Goal: Task Accomplishment & Management: Use online tool/utility

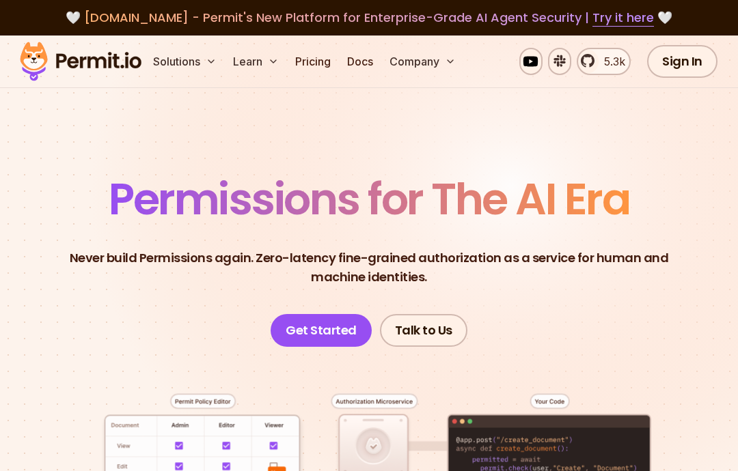
click at [297, 330] on link "Get Started" at bounding box center [321, 330] width 101 height 33
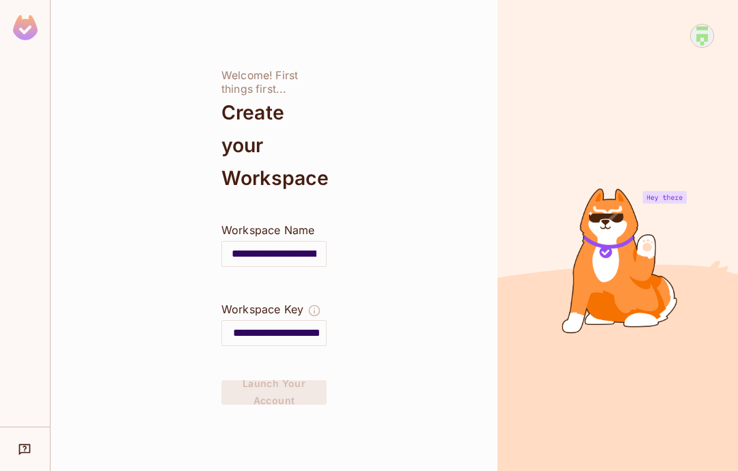
click at [313, 312] on icon "The Workspace Key is unique, and serves as the identifier of your workspace." at bounding box center [314, 311] width 14 height 14
click at [292, 343] on input "**********" at bounding box center [279, 333] width 93 height 22
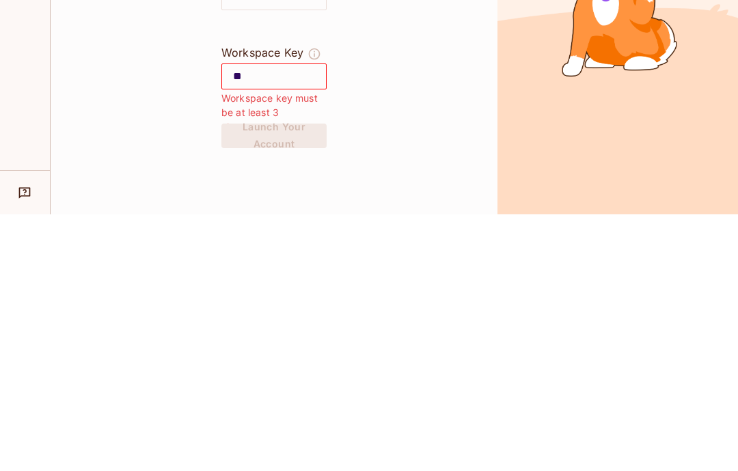
type input "*"
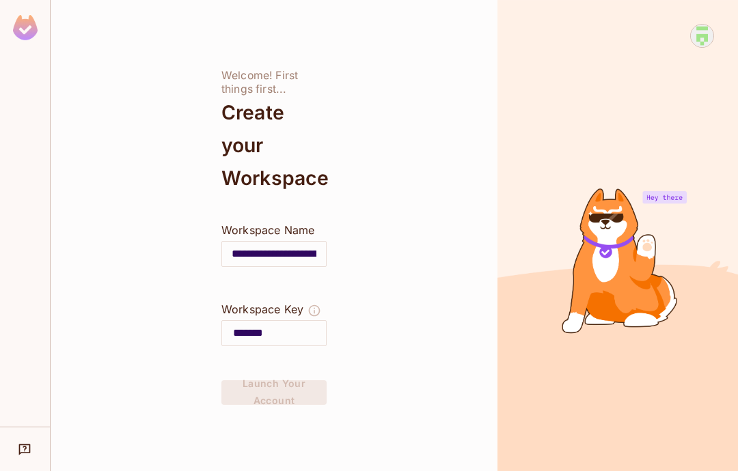
type input "*******"
click at [314, 305] on icon "The Workspace Key is unique, and serves as the identifier of your workspace." at bounding box center [315, 311] width 12 height 12
click at [683, 163] on div at bounding box center [696, 247] width 36 height 447
click at [645, 230] on div at bounding box center [617, 235] width 240 height 471
click at [603, 234] on div at bounding box center [617, 235] width 240 height 471
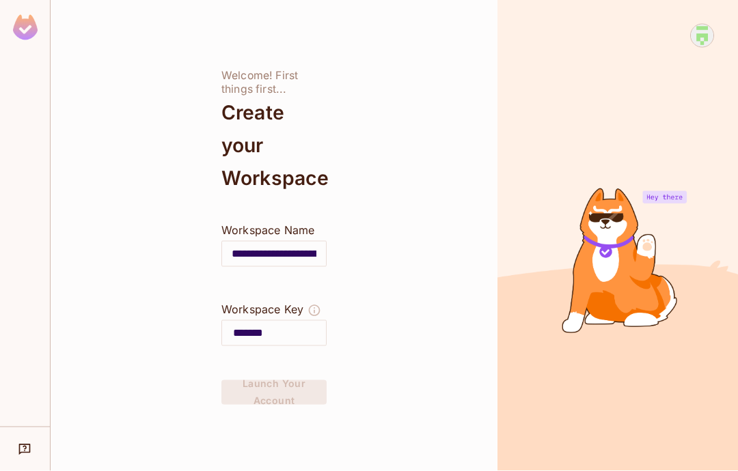
scroll to position [0, 0]
click at [312, 259] on input "**********" at bounding box center [274, 254] width 104 height 38
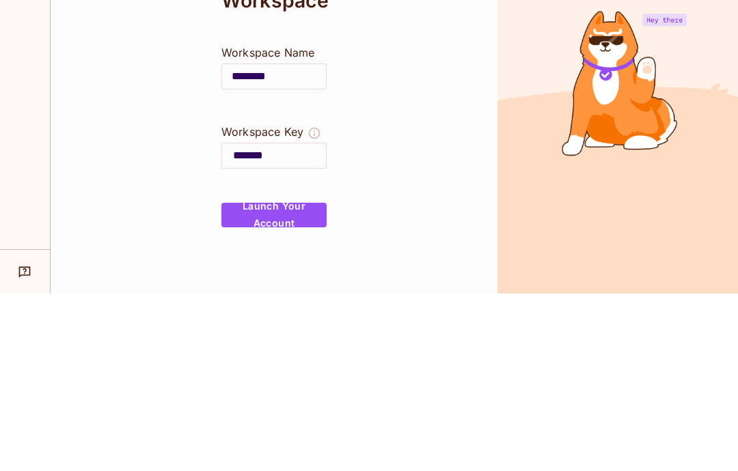
click at [285, 235] on input "********" at bounding box center [274, 254] width 104 height 38
type input "*"
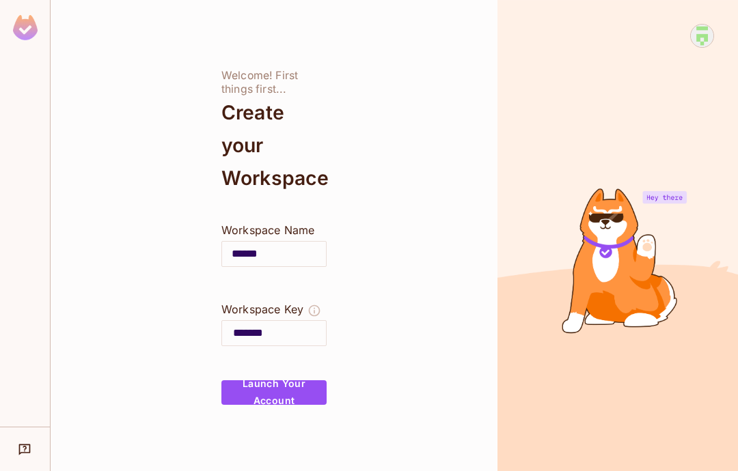
type input "******"
click at [314, 305] on icon "The Workspace Key is unique, and serves as the identifier of your workspace." at bounding box center [315, 311] width 12 height 12
click at [314, 304] on icon "The Workspace Key is unique, and serves as the identifier of your workspace." at bounding box center [314, 311] width 14 height 14
click at [256, 381] on button "Launch Your Account" at bounding box center [273, 393] width 105 height 25
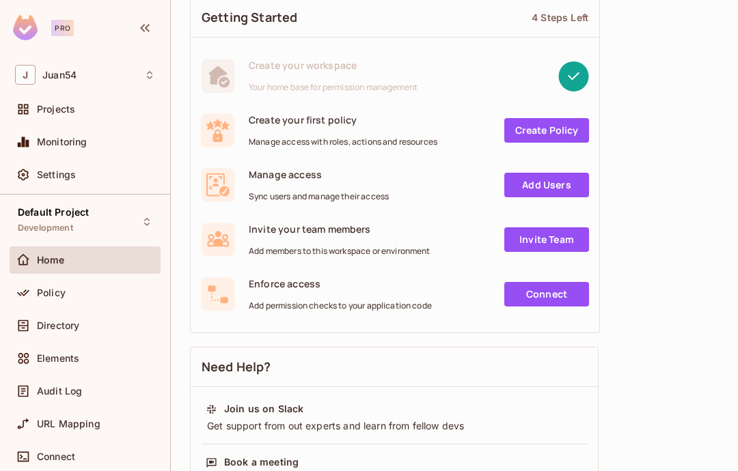
scroll to position [77, 0]
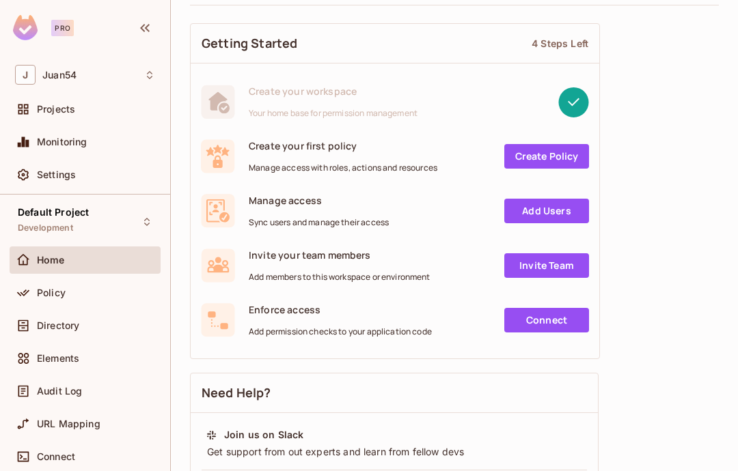
click at [568, 154] on link "Create Policy" at bounding box center [546, 156] width 85 height 25
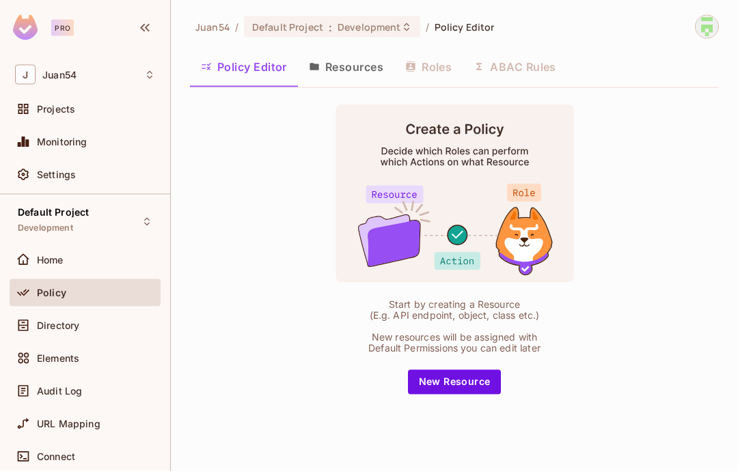
scroll to position [9, 0]
click at [467, 395] on button "New Resource" at bounding box center [455, 382] width 94 height 25
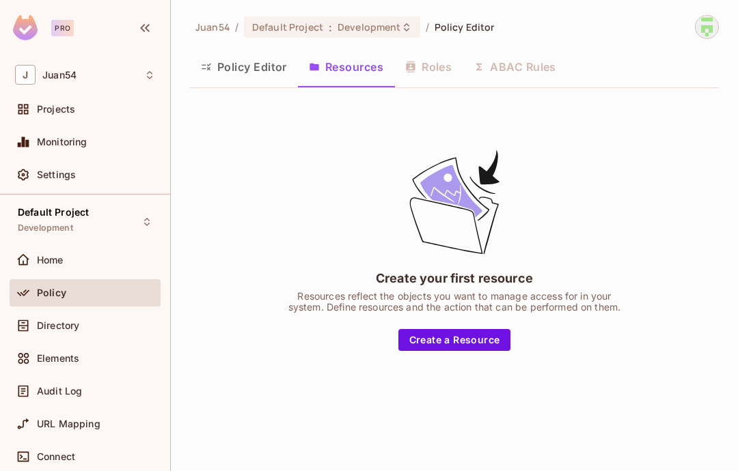
click at [486, 351] on button "Create a Resource" at bounding box center [454, 340] width 113 height 22
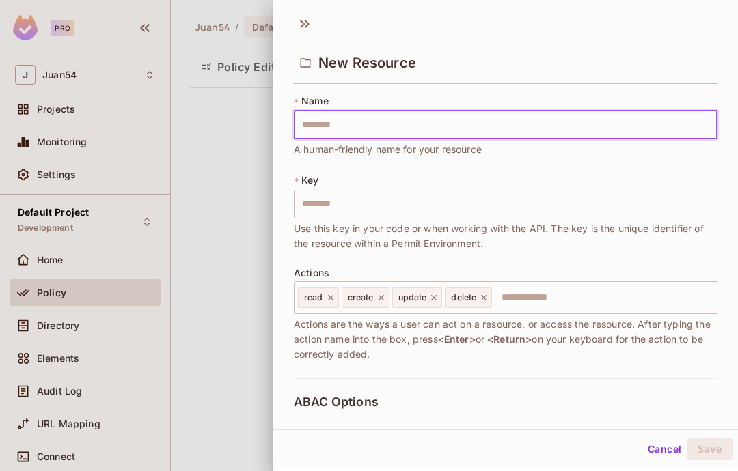
click at [191, 235] on div at bounding box center [369, 235] width 738 height 471
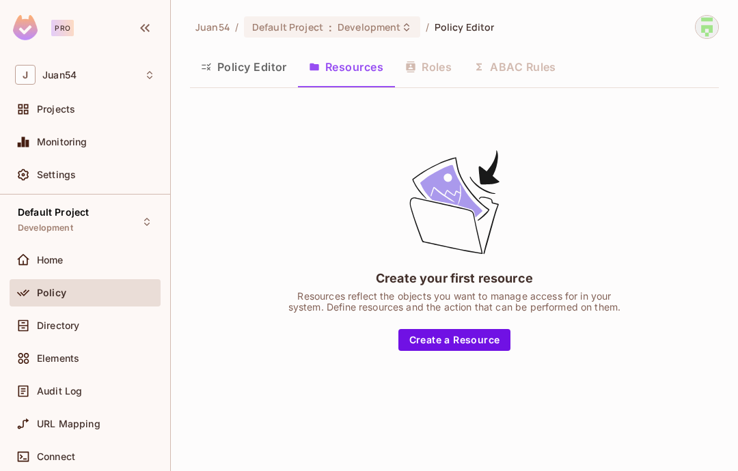
click at [708, 16] on img at bounding box center [706, 27] width 23 height 23
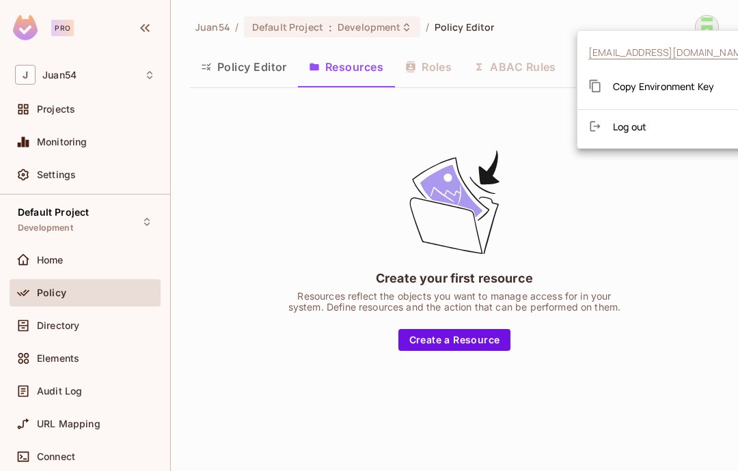
click at [672, 80] on span "Copy Environment Key" at bounding box center [663, 86] width 101 height 13
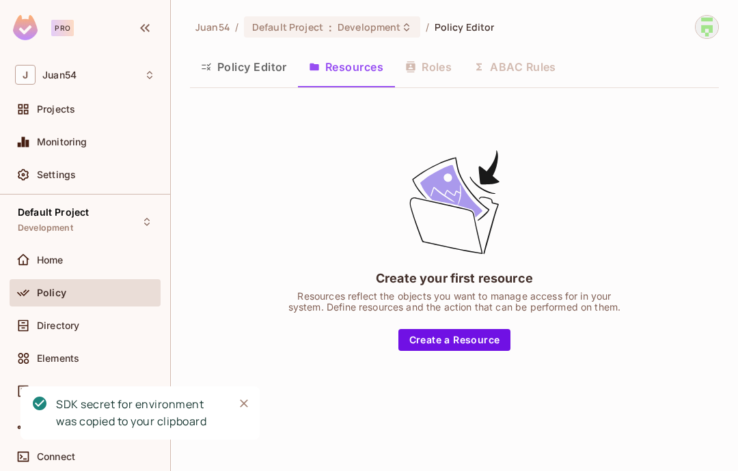
click at [431, 351] on button "Create a Resource" at bounding box center [454, 340] width 113 height 22
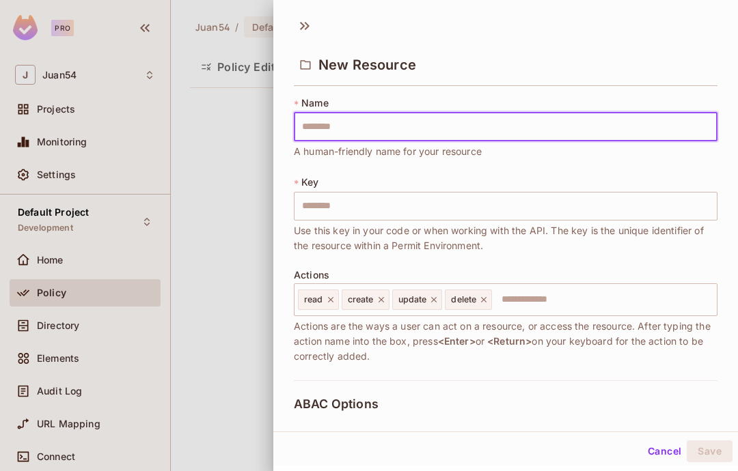
click at [573, 131] on input "text" at bounding box center [506, 127] width 424 height 29
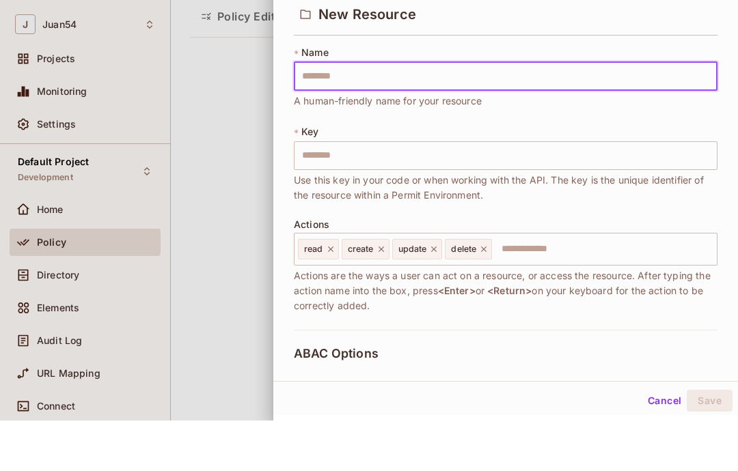
type input "*"
type input "**"
type input "***"
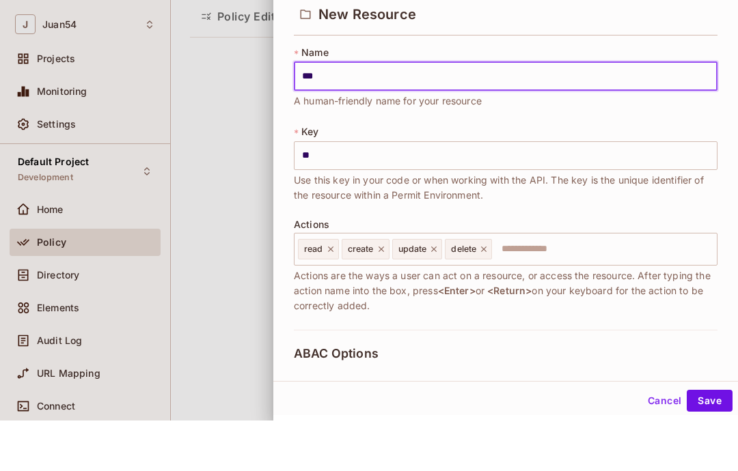
type input "***"
type input "****"
type input "******"
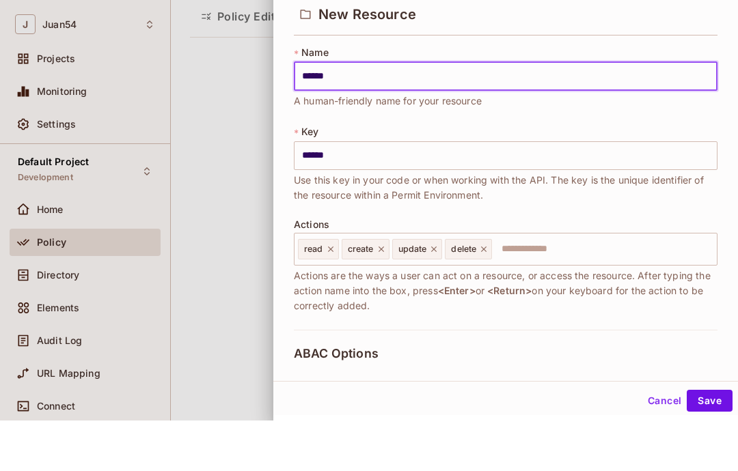
type input "*******"
type input "********"
type input "*********"
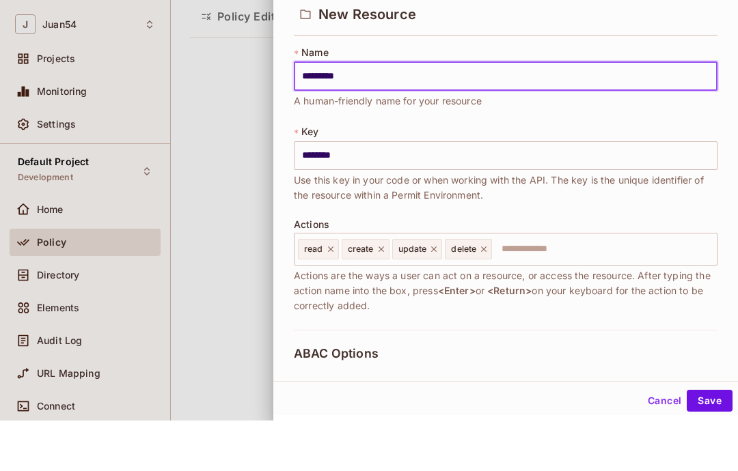
type input "*********"
type input "**********"
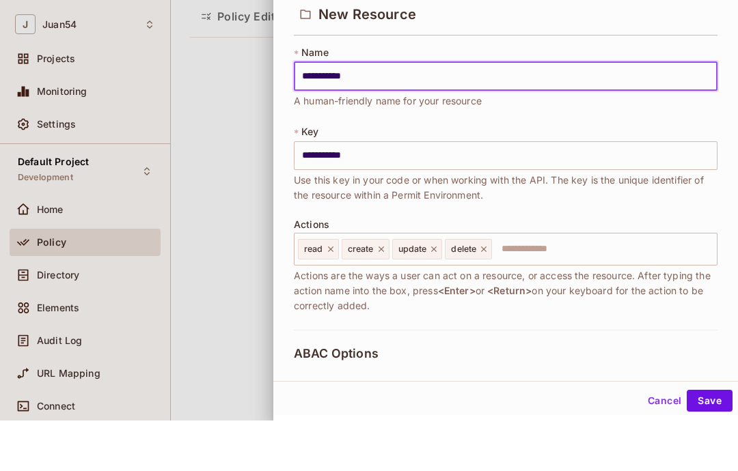
type input "**********"
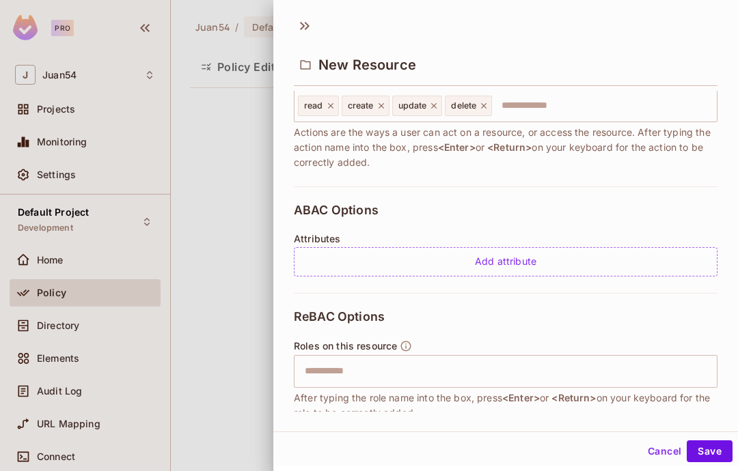
scroll to position [219, 0]
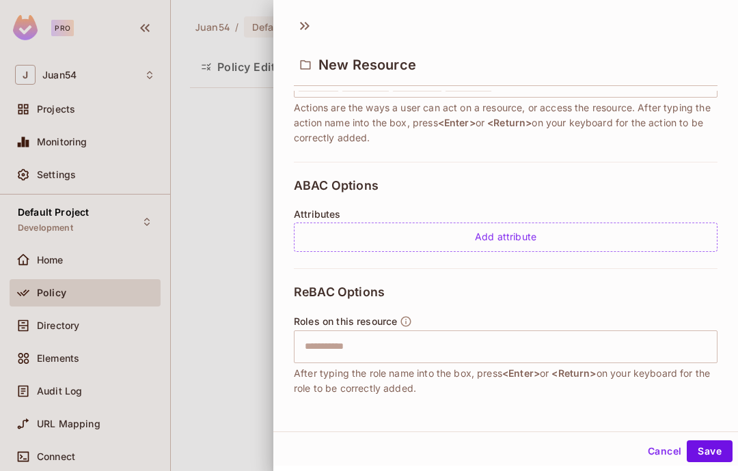
type input "**********"
click at [629, 218] on div "Attributes Add attribute" at bounding box center [506, 230] width 424 height 43
click at [636, 228] on div "Add attribute" at bounding box center [506, 237] width 424 height 29
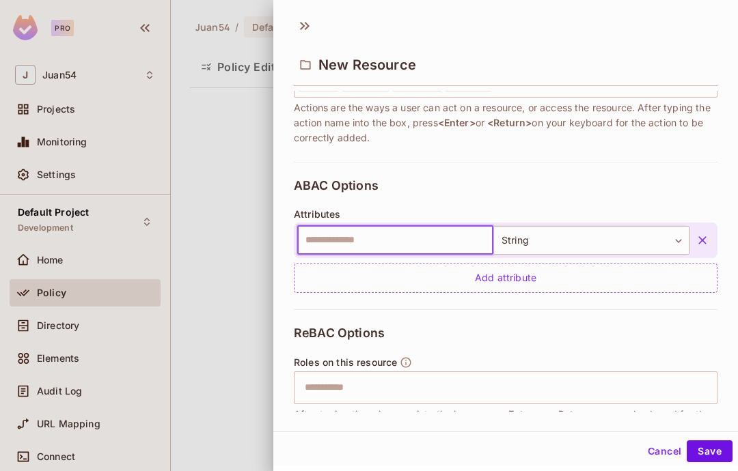
click at [640, 228] on body "**********" at bounding box center [369, 235] width 738 height 471
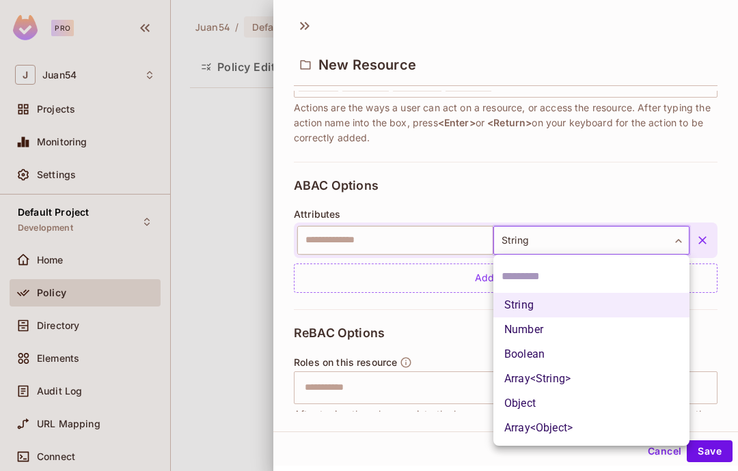
click at [620, 132] on div at bounding box center [369, 235] width 738 height 471
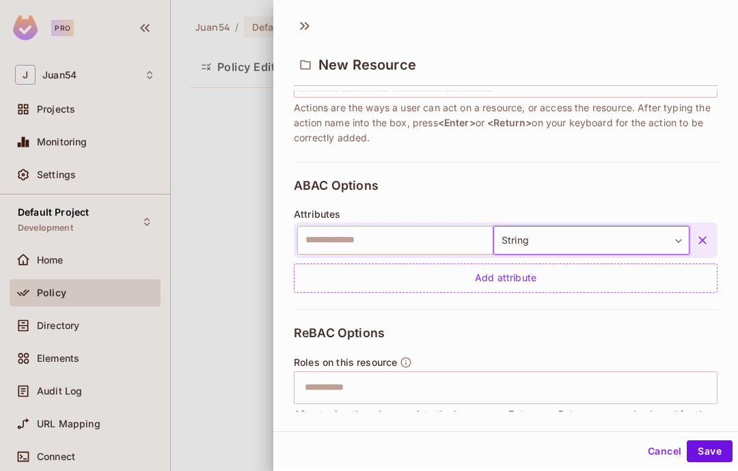
click at [457, 236] on input "text" at bounding box center [395, 240] width 196 height 29
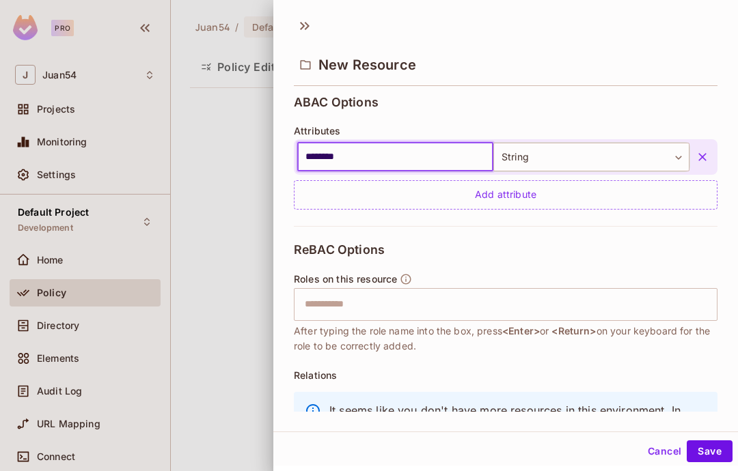
scroll to position [303, 0]
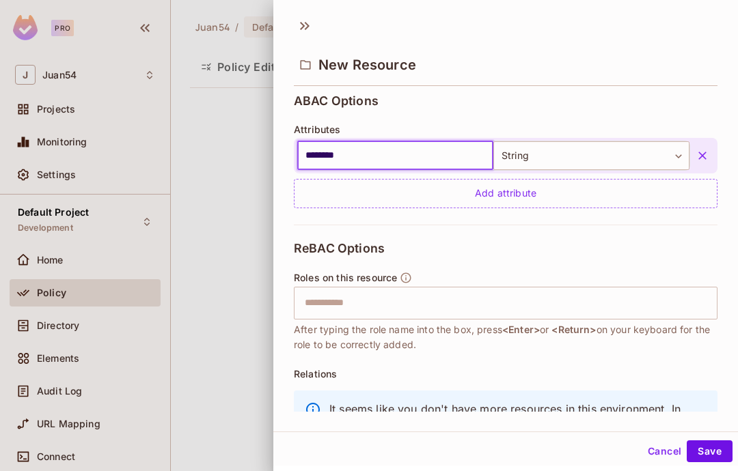
type input "********"
click at [625, 156] on body "**********" at bounding box center [369, 235] width 738 height 471
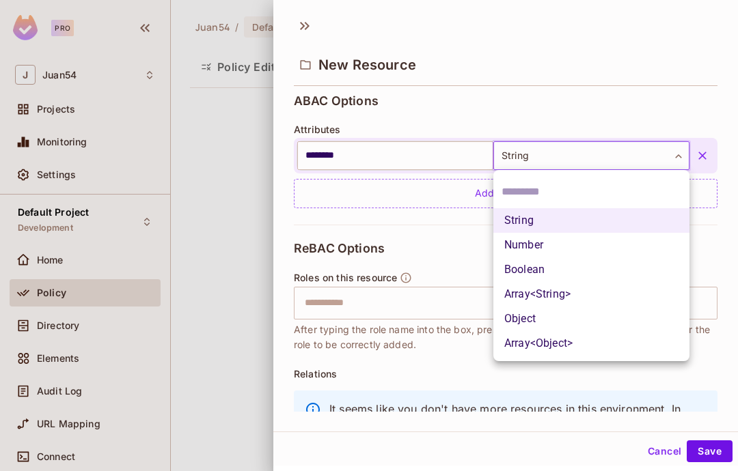
click at [607, 309] on li "Object" at bounding box center [591, 319] width 196 height 25
type input "******"
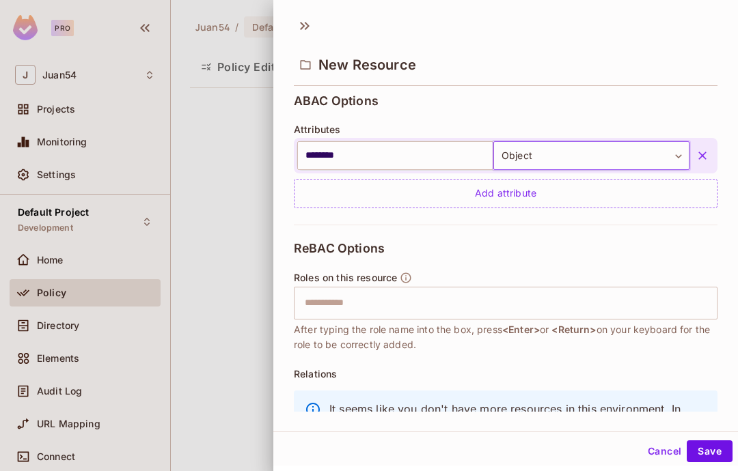
click at [629, 249] on div "ReBAC Options Roles on this resource ​ After typing the role name into the box,…" at bounding box center [506, 354] width 424 height 258
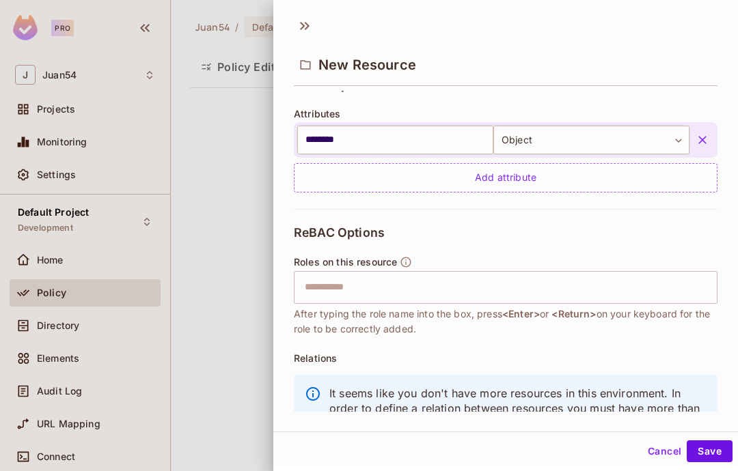
scroll to position [319, 0]
click at [406, 264] on icon "button" at bounding box center [406, 262] width 10 height 10
click at [406, 260] on icon "button" at bounding box center [406, 262] width 10 height 10
click at [546, 295] on input "text" at bounding box center [503, 287] width 415 height 27
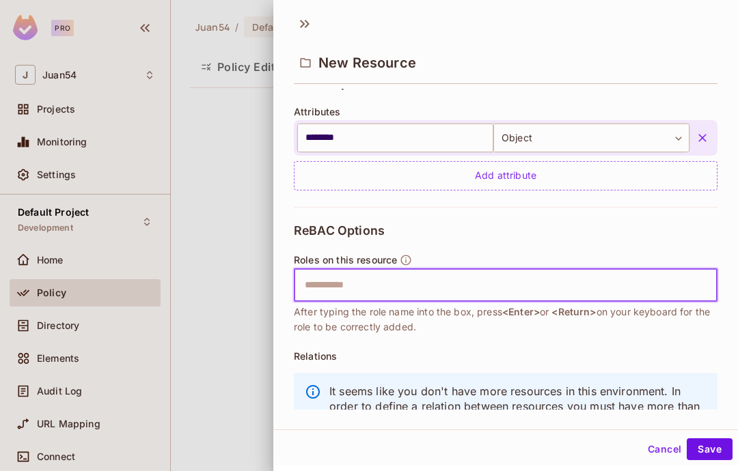
scroll to position [51, 0]
click at [337, 272] on input "text" at bounding box center [503, 285] width 415 height 27
type input "****"
click at [710, 450] on button "Save" at bounding box center [710, 450] width 46 height 22
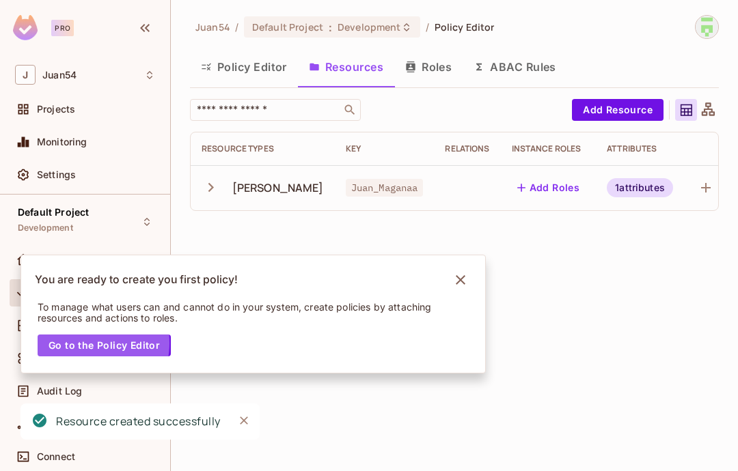
click at [81, 344] on button "Go to the Policy Editor" at bounding box center [104, 346] width 133 height 22
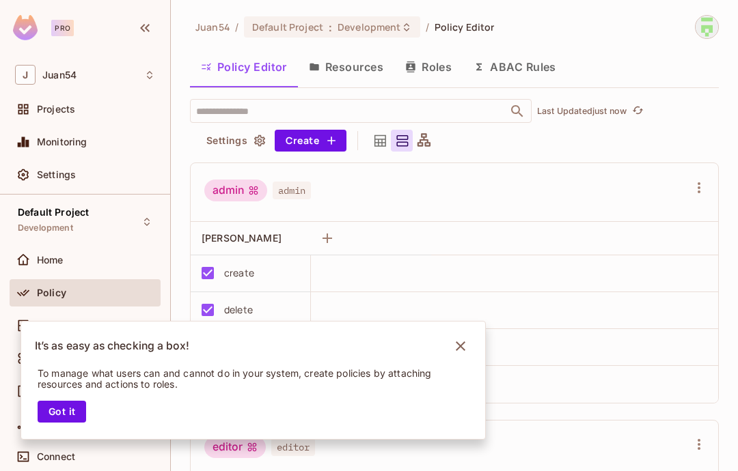
click at [49, 413] on button "Got it" at bounding box center [62, 412] width 49 height 22
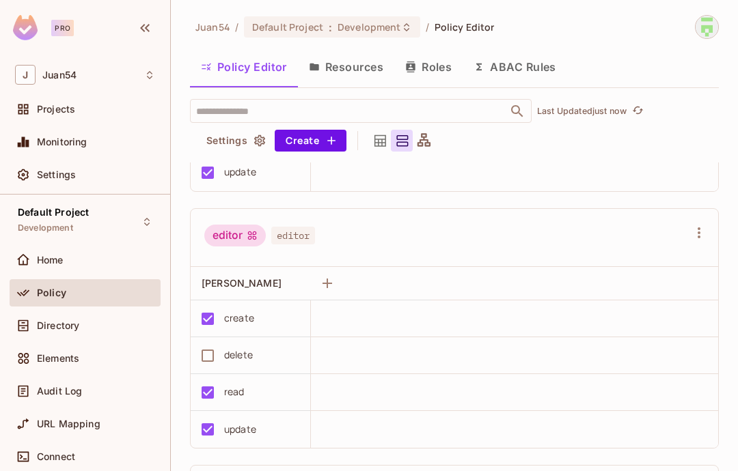
scroll to position [219, 0]
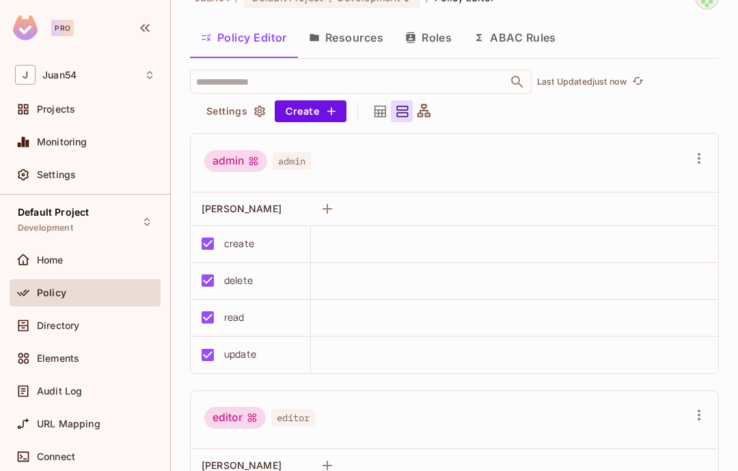
click at [25, 272] on div "Home" at bounding box center [85, 260] width 151 height 27
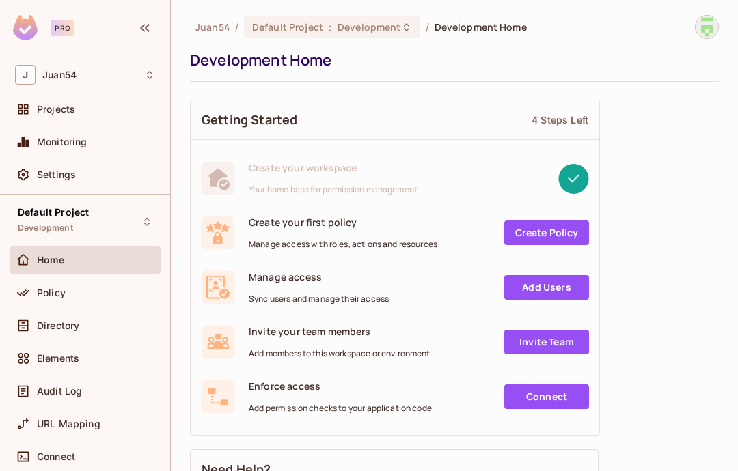
click at [563, 221] on link "Create Policy" at bounding box center [546, 233] width 85 height 25
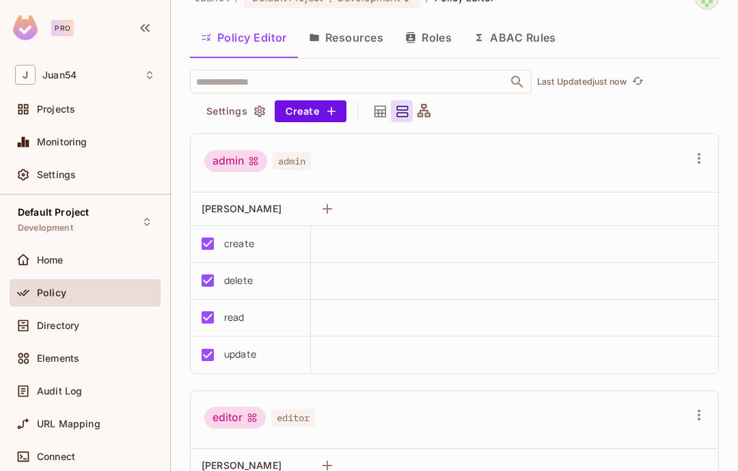
click at [302, 100] on button "Create" at bounding box center [311, 111] width 72 height 22
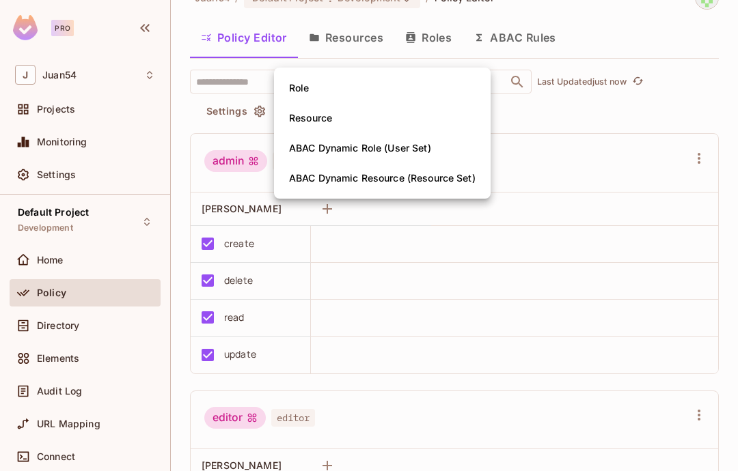
click at [676, 71] on div at bounding box center [369, 235] width 738 height 471
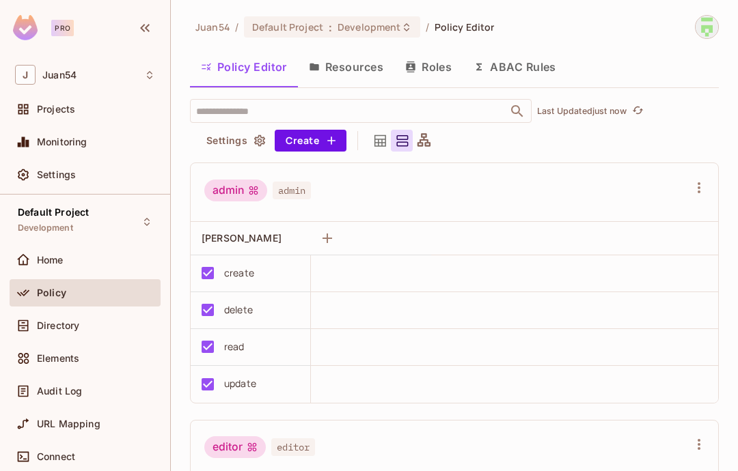
click at [385, 135] on icon at bounding box center [380, 141] width 12 height 12
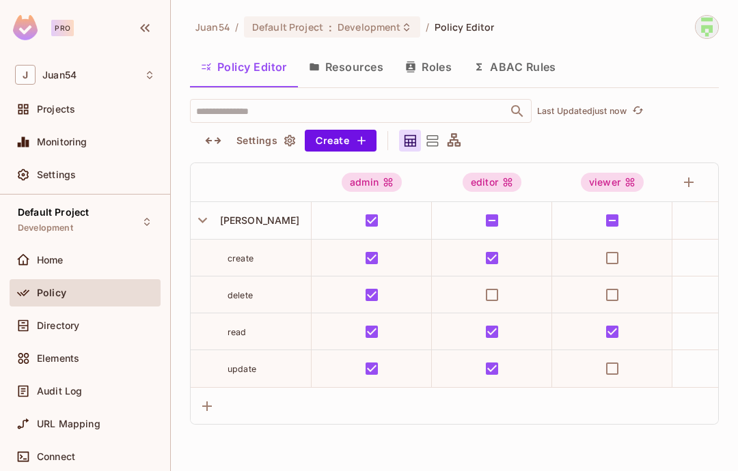
click at [451, 64] on button "Roles" at bounding box center [428, 67] width 68 height 34
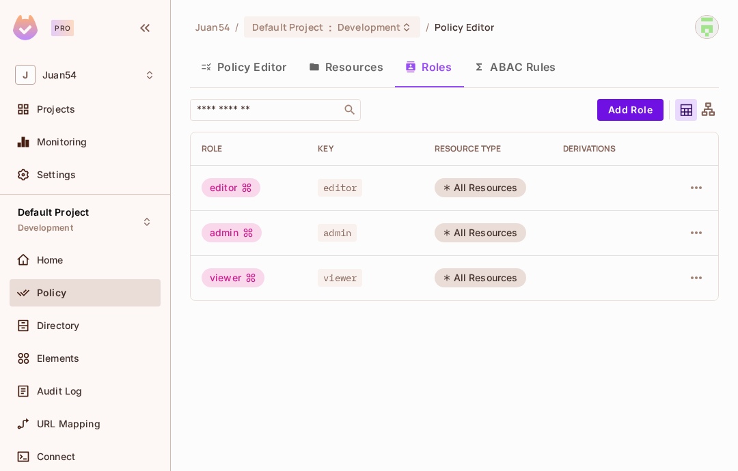
click at [548, 61] on button "ABAC Rules" at bounding box center [514, 67] width 105 height 34
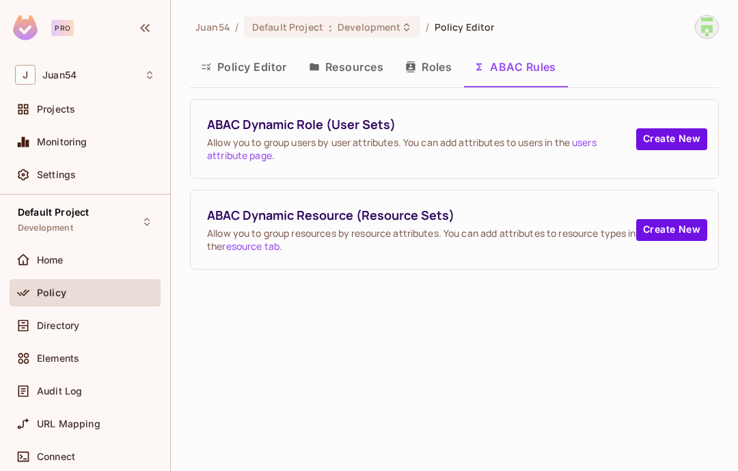
click at [358, 69] on button "Resources" at bounding box center [346, 67] width 96 height 34
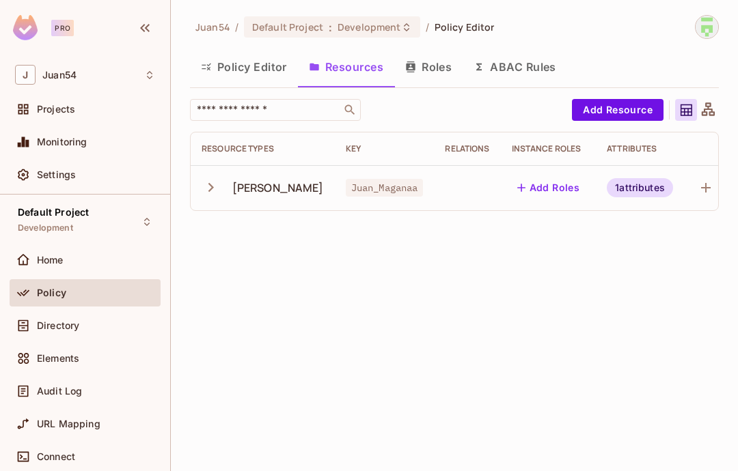
click at [232, 56] on button "Policy Editor" at bounding box center [244, 67] width 108 height 34
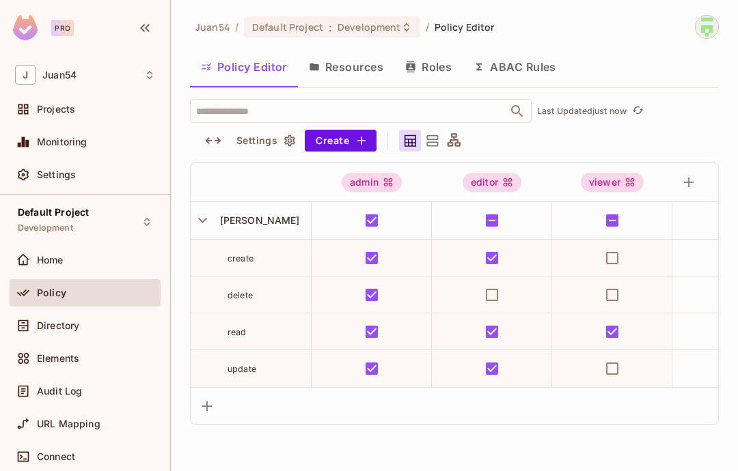
click at [344, 57] on button "Resources" at bounding box center [346, 67] width 96 height 34
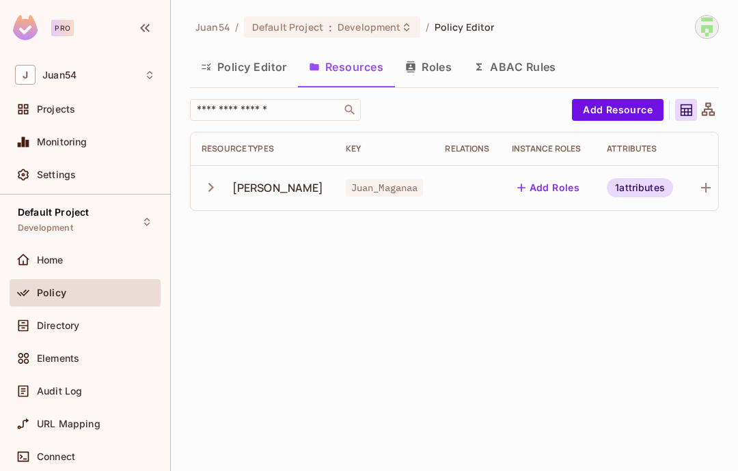
click at [460, 18] on ol "Juan54 / Default Project : Development / Policy Editor" at bounding box center [344, 26] width 299 height 21
click at [29, 256] on icon at bounding box center [23, 260] width 14 height 14
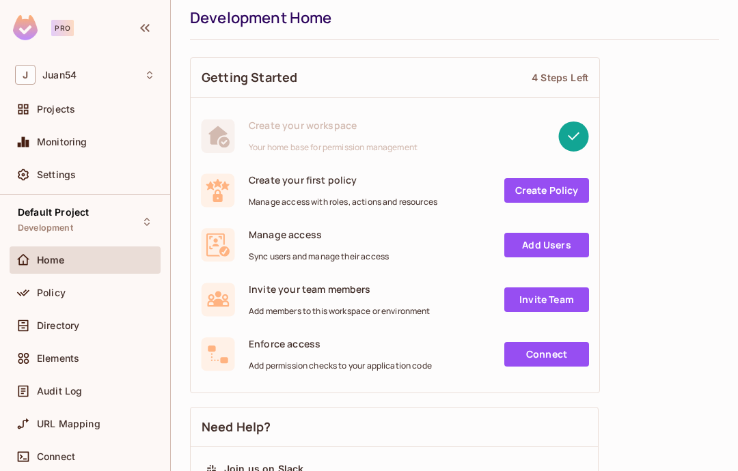
scroll to position [44, 0]
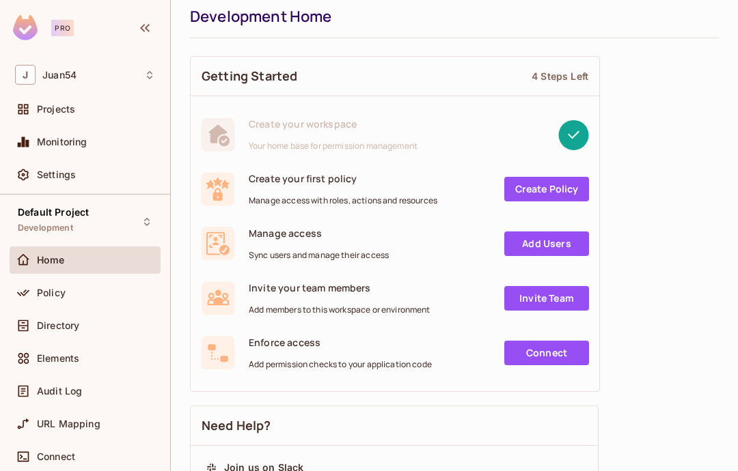
click at [566, 190] on link "Create Policy" at bounding box center [546, 189] width 85 height 25
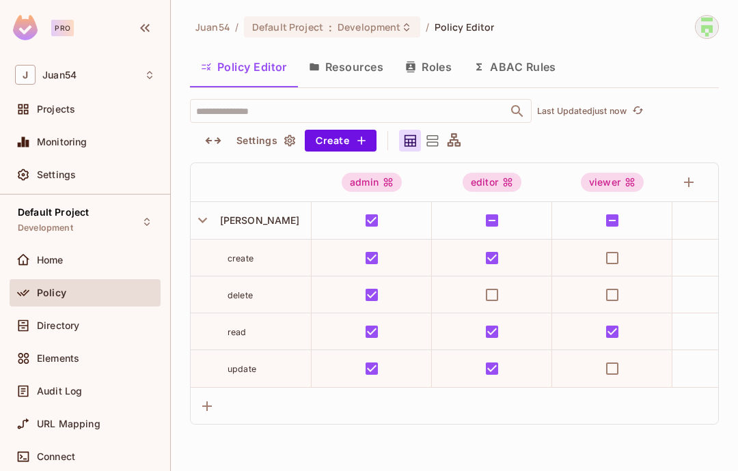
scroll to position [55, 0]
click at [695, 174] on icon "button" at bounding box center [688, 182] width 16 height 16
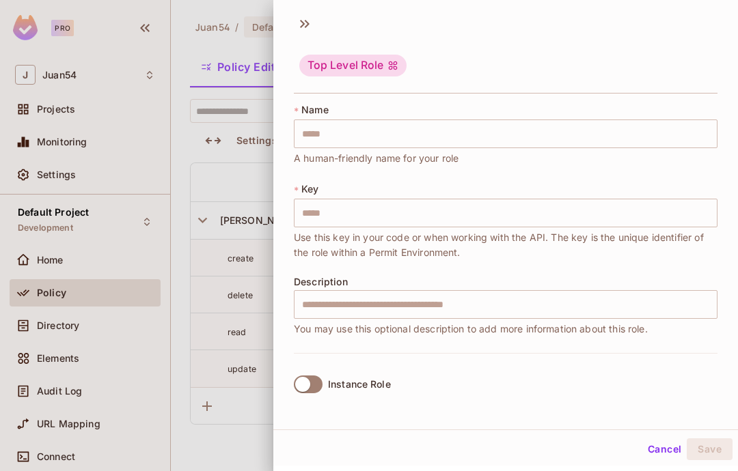
scroll to position [51, 0]
click at [222, 156] on div at bounding box center [369, 235] width 738 height 471
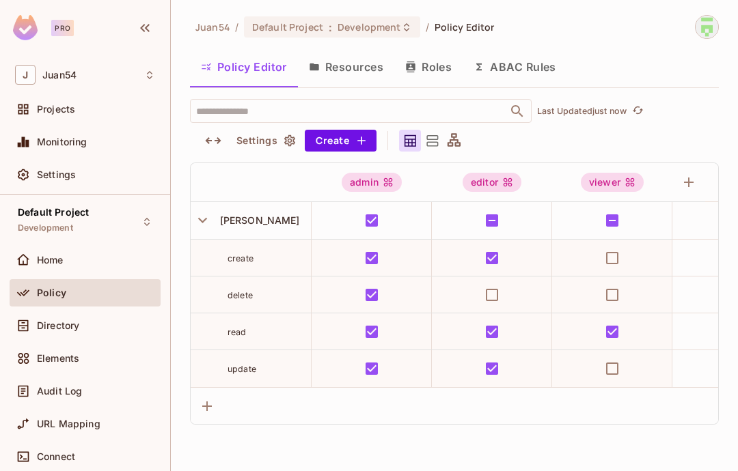
scroll to position [0, 0]
click at [322, 144] on button "Create" at bounding box center [341, 141] width 72 height 22
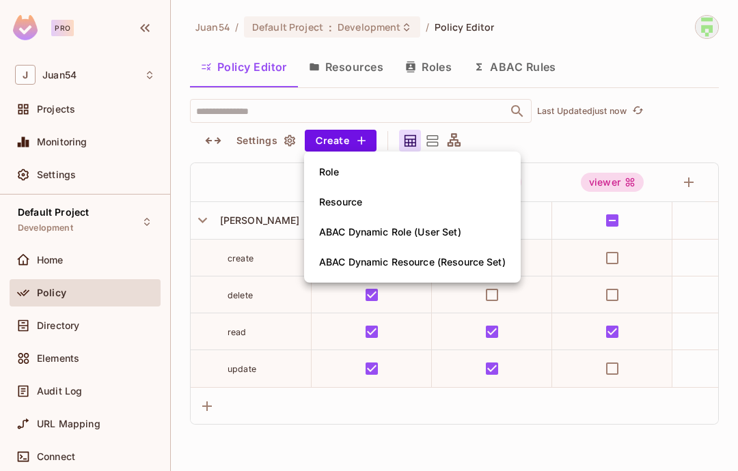
click at [217, 180] on div at bounding box center [369, 235] width 738 height 471
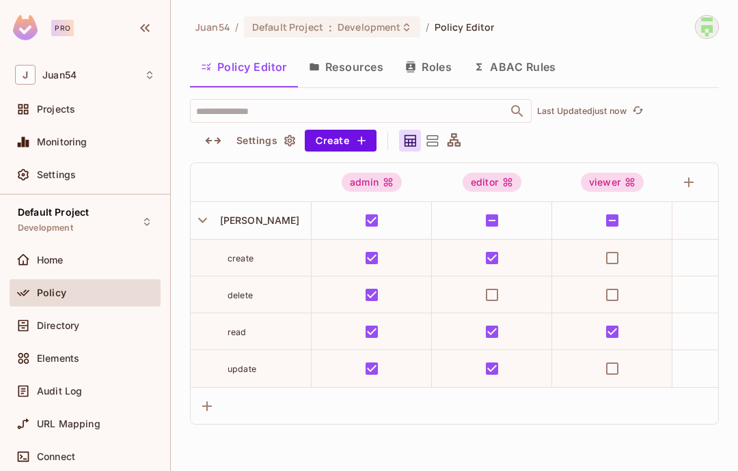
click at [348, 73] on button "Resources" at bounding box center [346, 67] width 96 height 34
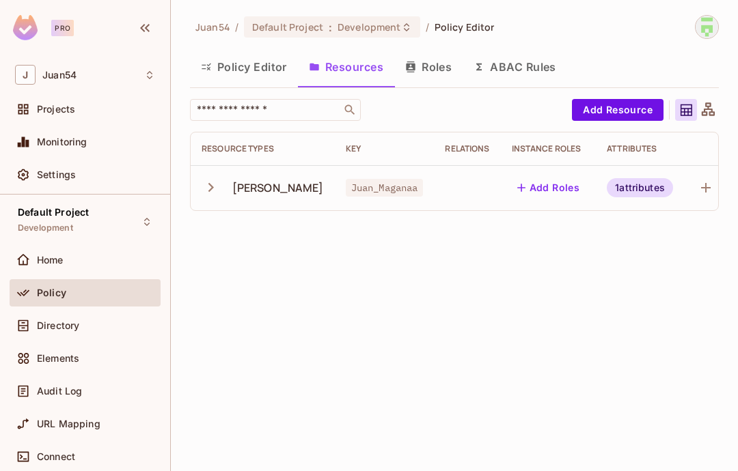
click at [33, 265] on div at bounding box center [26, 260] width 22 height 16
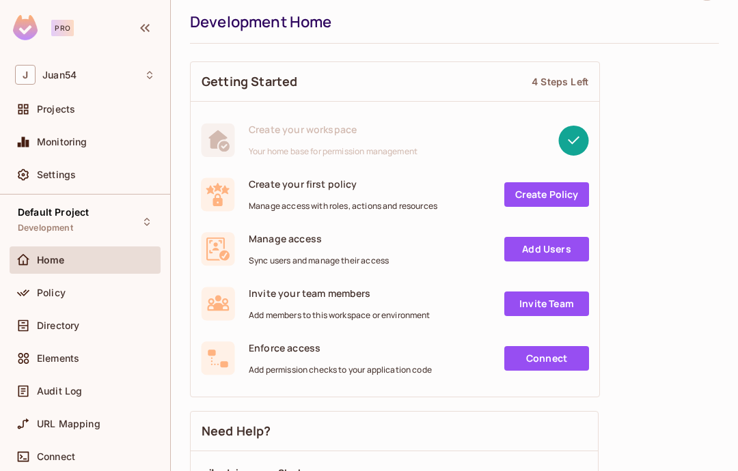
scroll to position [46, 0]
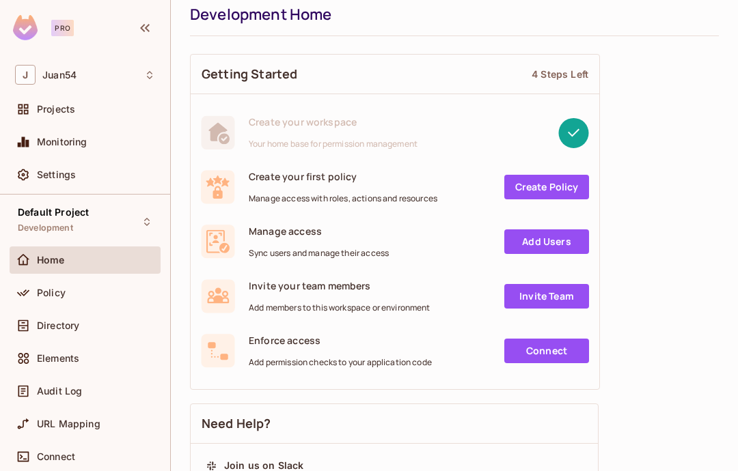
click at [569, 249] on link "Add Users" at bounding box center [546, 242] width 85 height 25
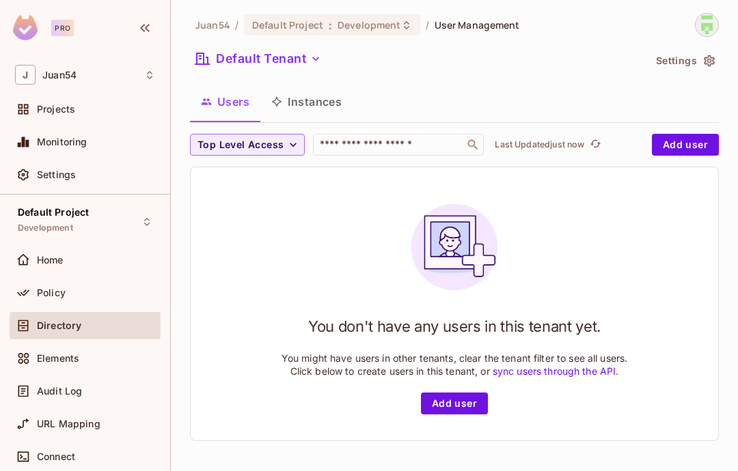
scroll to position [2, 0]
click at [448, 415] on button "Add user" at bounding box center [454, 404] width 67 height 22
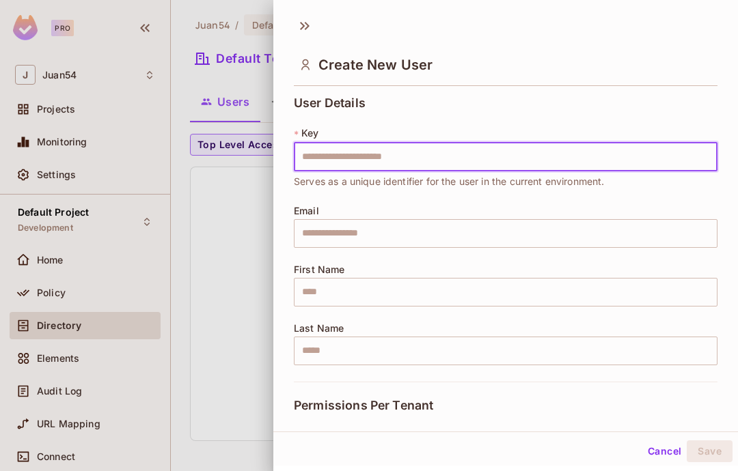
click at [203, 193] on div at bounding box center [369, 235] width 738 height 471
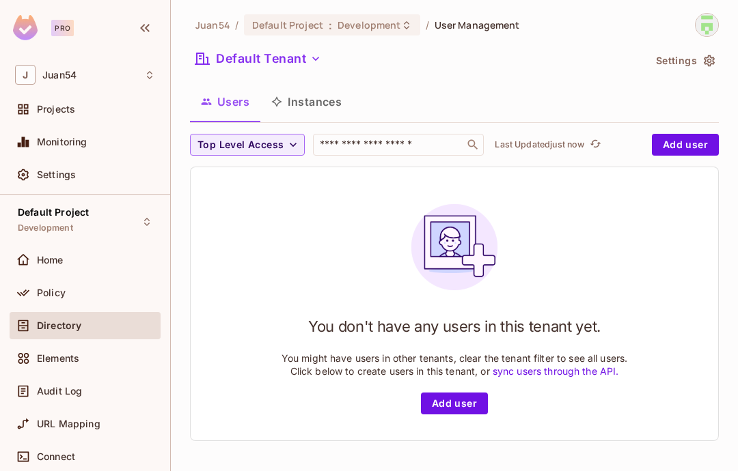
click at [292, 112] on button "Instances" at bounding box center [306, 102] width 92 height 34
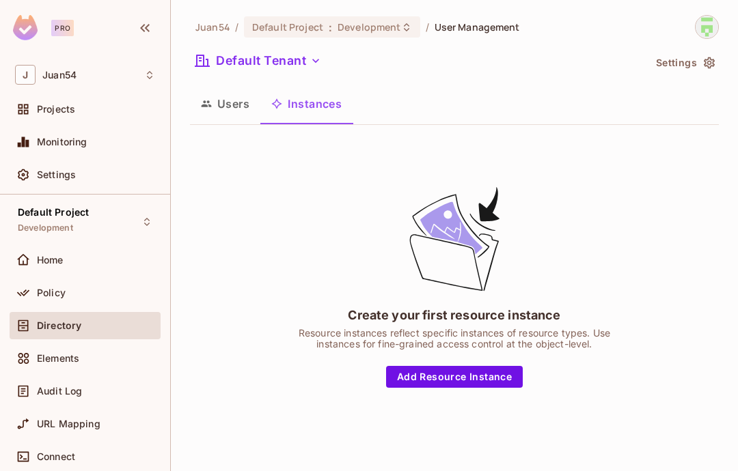
click at [199, 98] on button "Users" at bounding box center [225, 104] width 70 height 34
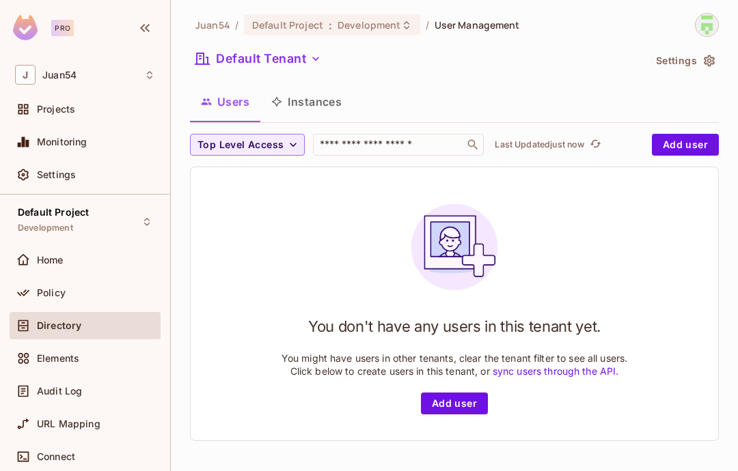
scroll to position [2, 0]
click at [432, 415] on button "Add user" at bounding box center [454, 404] width 67 height 22
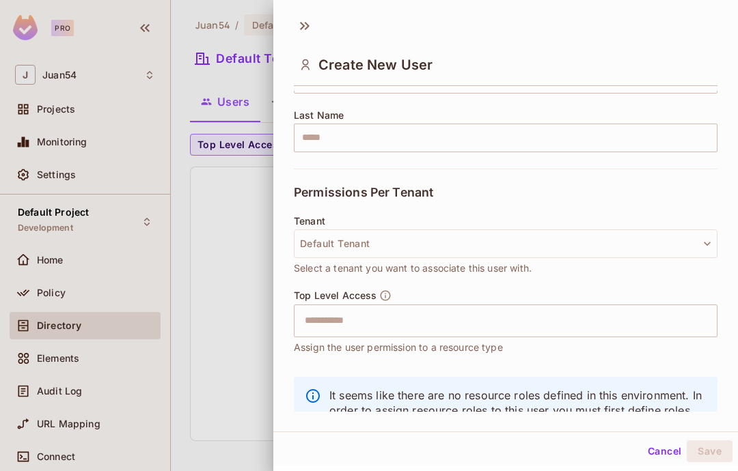
scroll to position [212, 0]
click at [338, 245] on button "Default Tenant" at bounding box center [506, 244] width 424 height 29
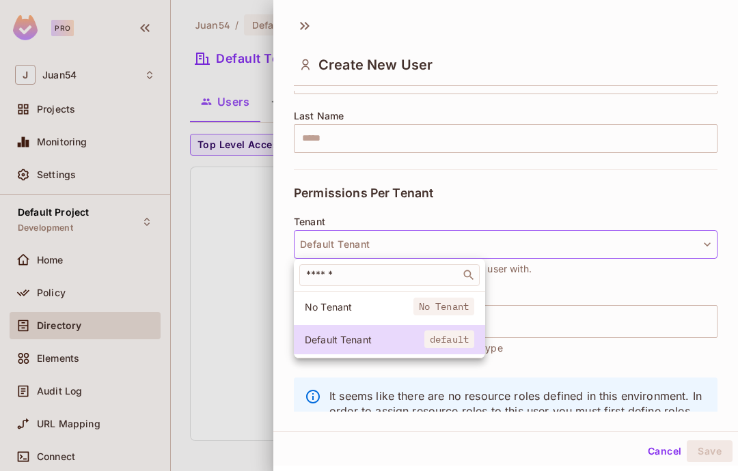
click at [294, 179] on div at bounding box center [369, 235] width 738 height 471
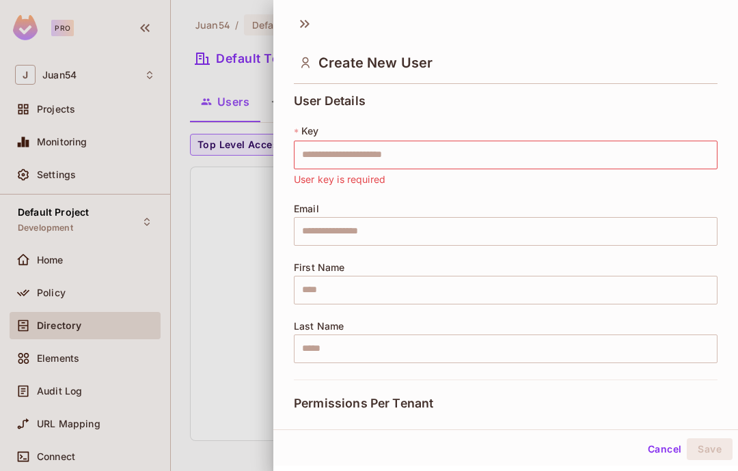
scroll to position [0, 0]
click at [333, 141] on input "text" at bounding box center [506, 155] width 424 height 29
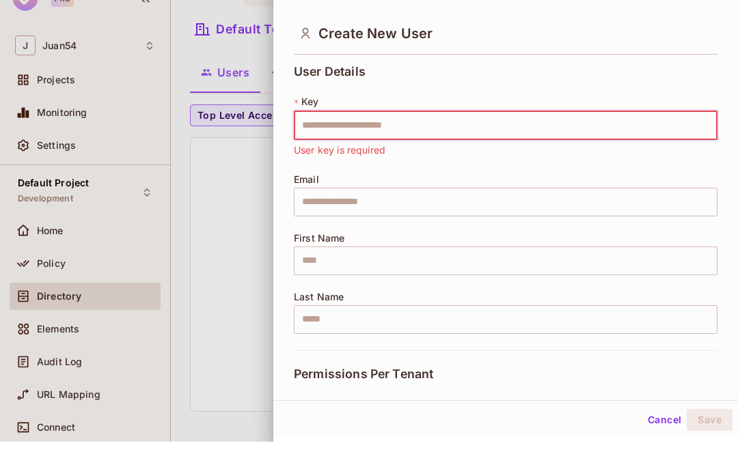
click at [311, 141] on input "text" at bounding box center [506, 155] width 424 height 29
paste input "**********"
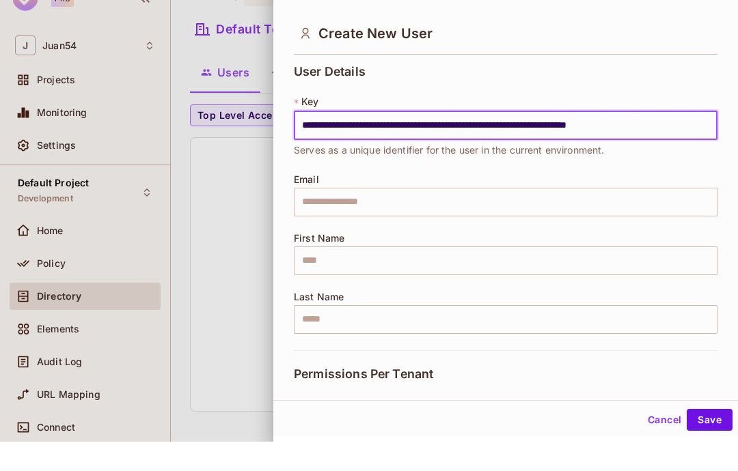
type input "**********"
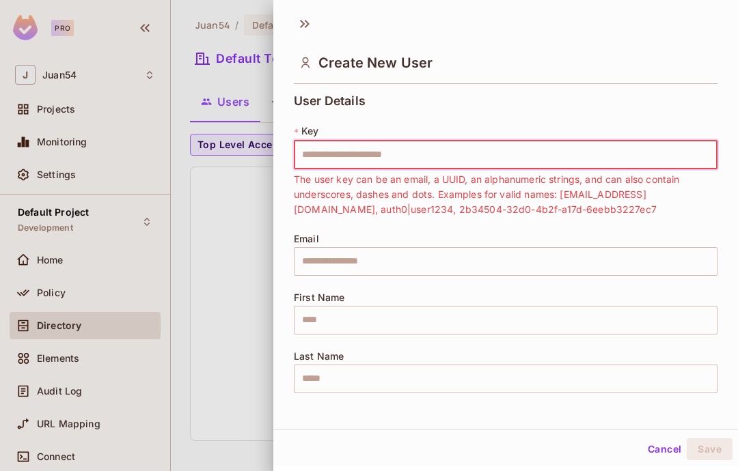
click at [663, 247] on input "text" at bounding box center [506, 261] width 424 height 29
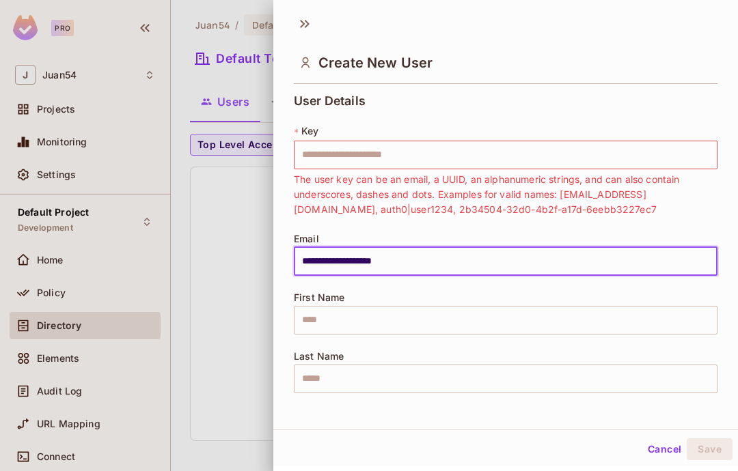
click at [432, 247] on input "**********" at bounding box center [506, 261] width 424 height 29
type input "**********"
click at [610, 306] on input "text" at bounding box center [506, 320] width 424 height 29
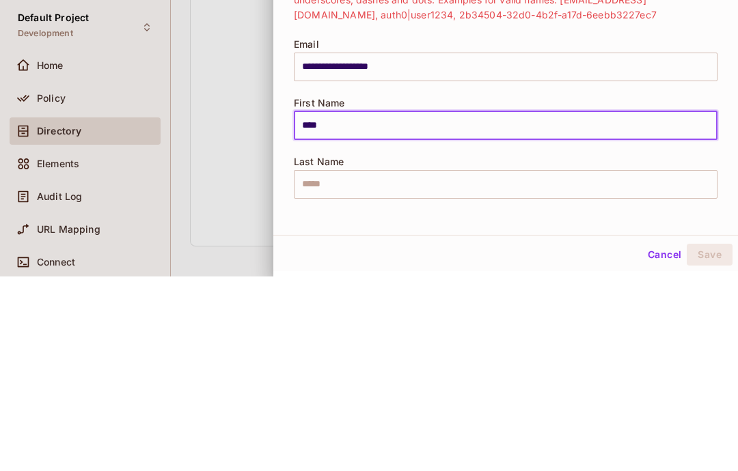
type input "****"
click at [506, 365] on input "text" at bounding box center [506, 379] width 424 height 29
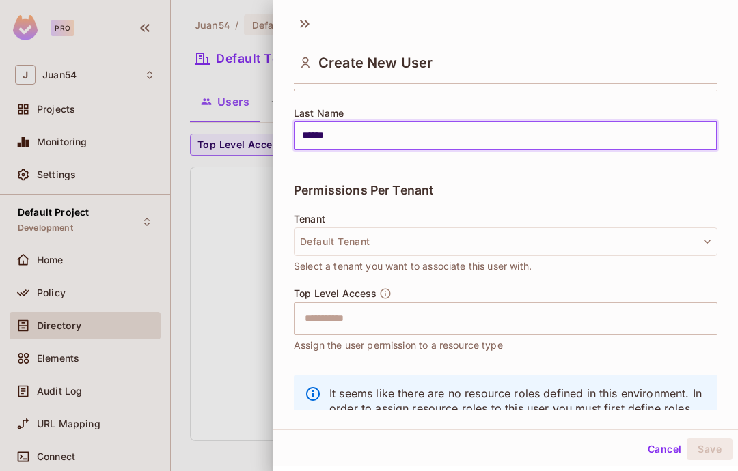
scroll to position [243, 0]
type input "******"
click at [602, 288] on div "Top Level Access ​ Assign the user permission to a resource type" at bounding box center [506, 321] width 424 height 66
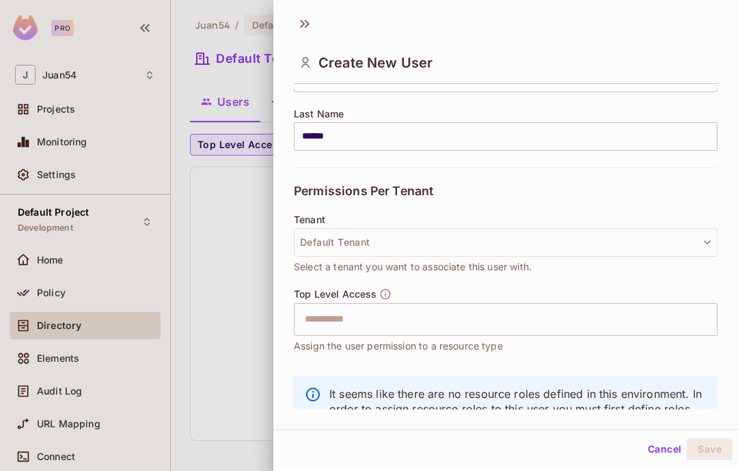
click at [615, 306] on input "text" at bounding box center [493, 319] width 394 height 27
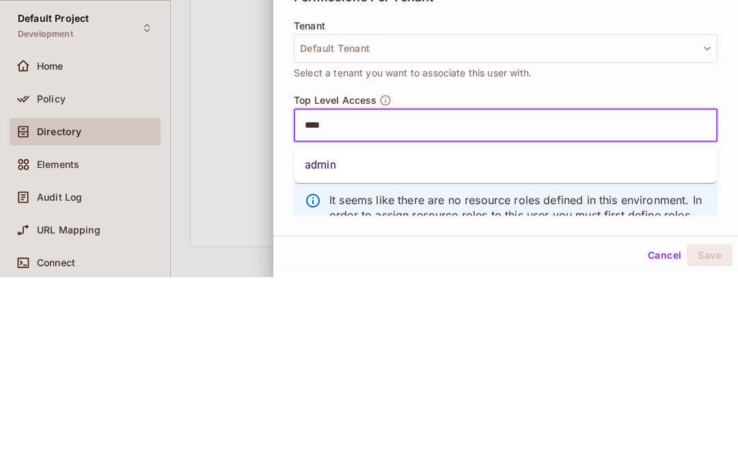
type input "*****"
click at [334, 347] on li "admin" at bounding box center [506, 359] width 424 height 25
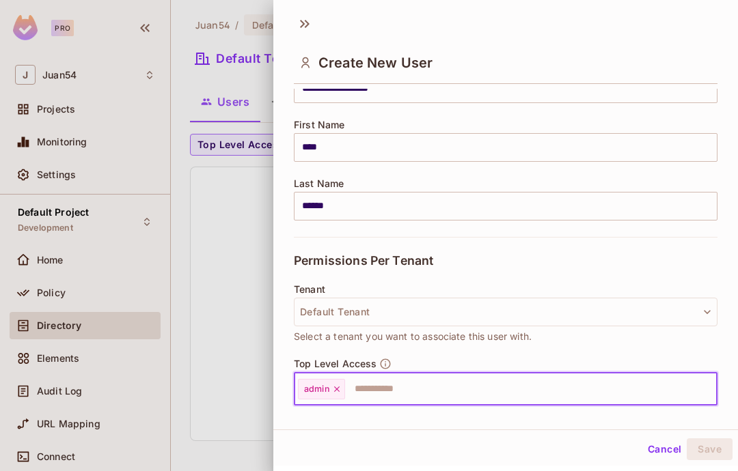
scroll to position [170, 0]
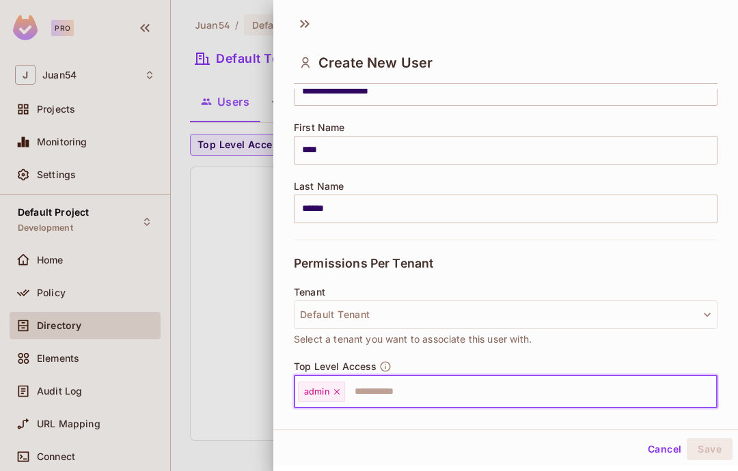
click at [560, 378] on input "text" at bounding box center [518, 391] width 344 height 27
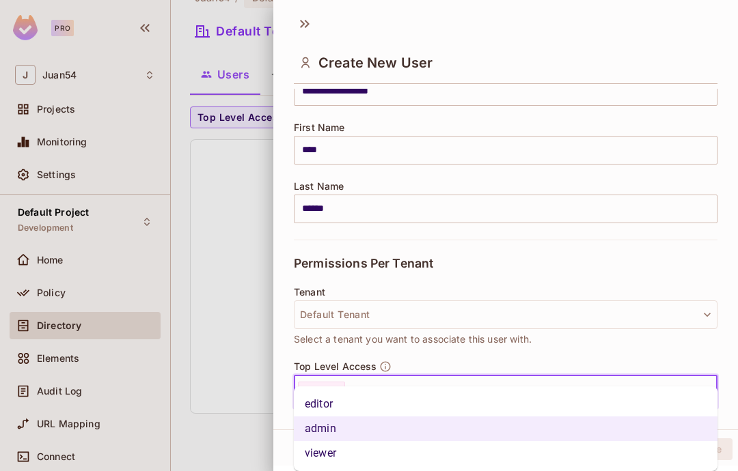
click at [566, 392] on li "editor" at bounding box center [506, 404] width 424 height 25
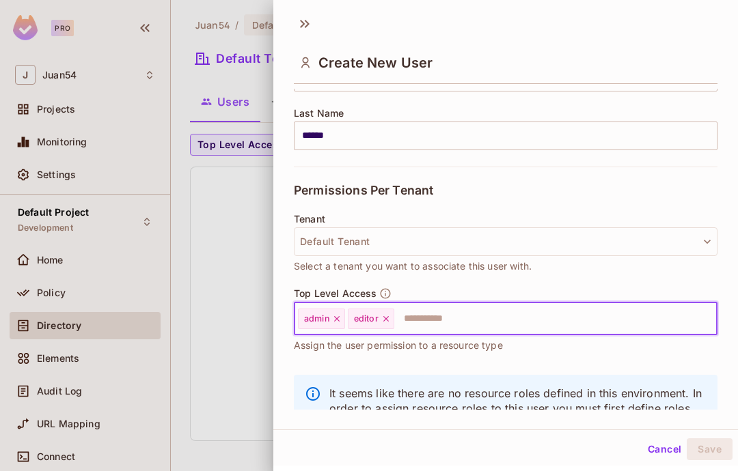
scroll to position [243, 0]
click at [594, 306] on input "text" at bounding box center [543, 319] width 295 height 27
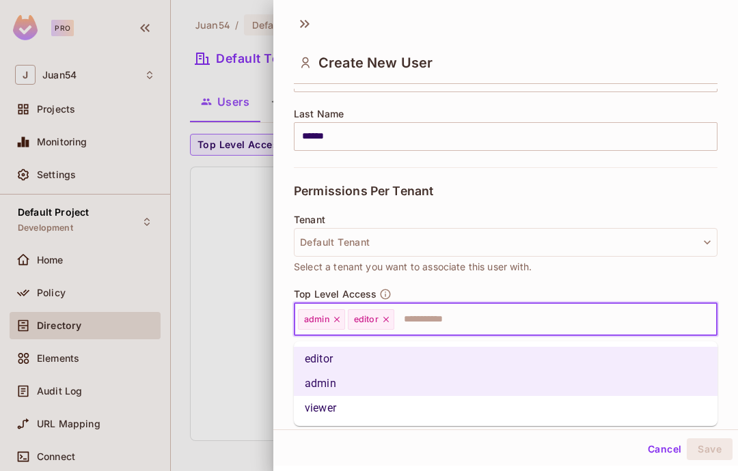
click at [546, 396] on li "viewer" at bounding box center [506, 408] width 424 height 25
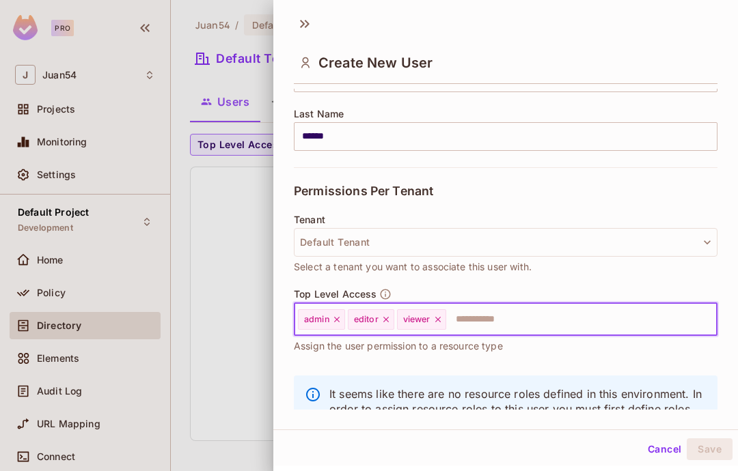
click at [660, 215] on div "Tenant Default Tenant Select a tenant you want to associate this user with." at bounding box center [506, 245] width 424 height 60
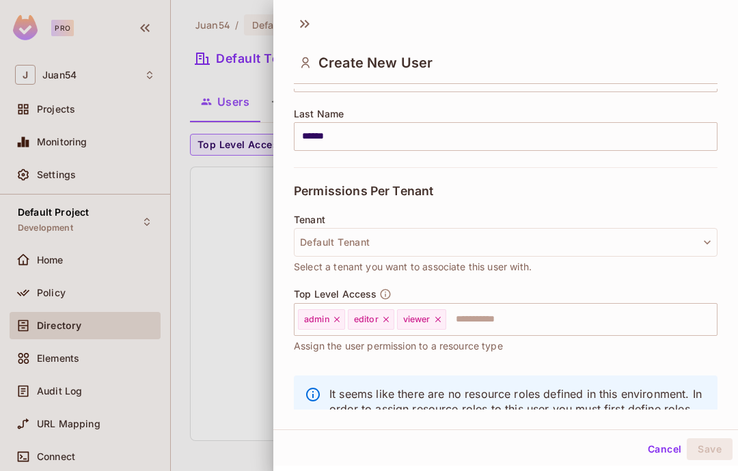
click at [663, 228] on button "Default Tenant" at bounding box center [506, 242] width 424 height 29
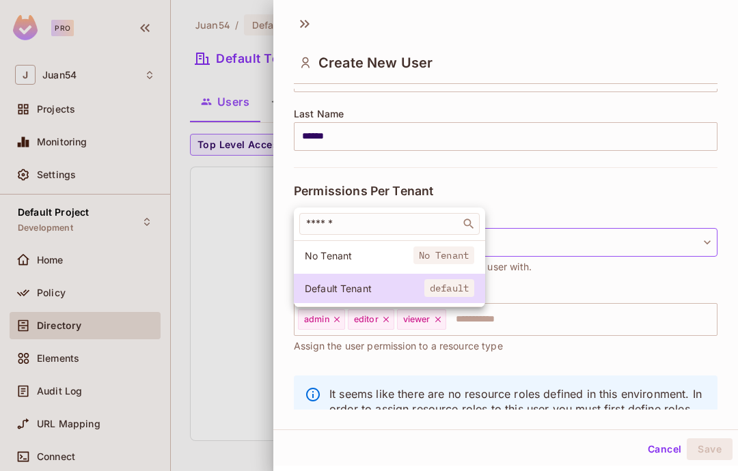
click at [669, 148] on div at bounding box center [369, 235] width 738 height 471
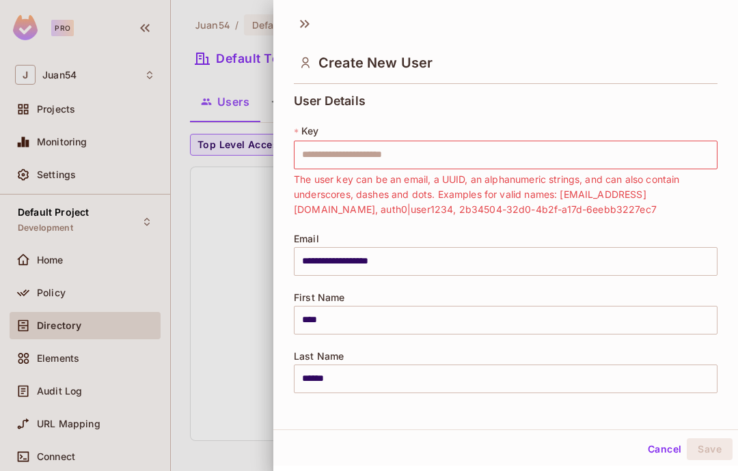
scroll to position [0, 0]
click at [634, 124] on div "* Key ​ The user key can be an email, a UUID, an alphanumeric strings, and can …" at bounding box center [506, 170] width 424 height 93
click at [626, 141] on input "text" at bounding box center [506, 155] width 424 height 29
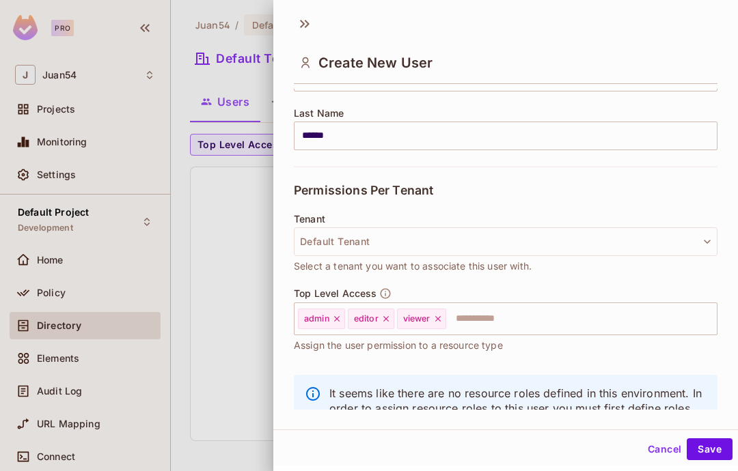
scroll to position [212, 0]
type input "**********"
click at [711, 460] on button "Save" at bounding box center [710, 450] width 46 height 22
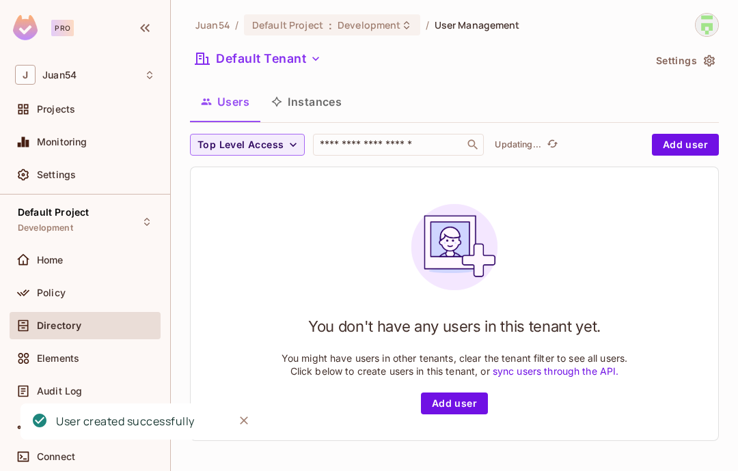
scroll to position [0, 0]
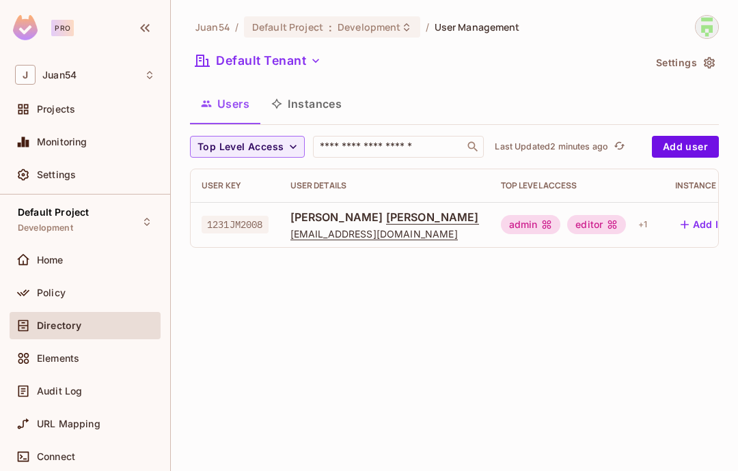
click at [317, 227] on span "[EMAIL_ADDRESS][DOMAIN_NAME]" at bounding box center [384, 233] width 189 height 13
click at [31, 264] on span at bounding box center [23, 260] width 16 height 16
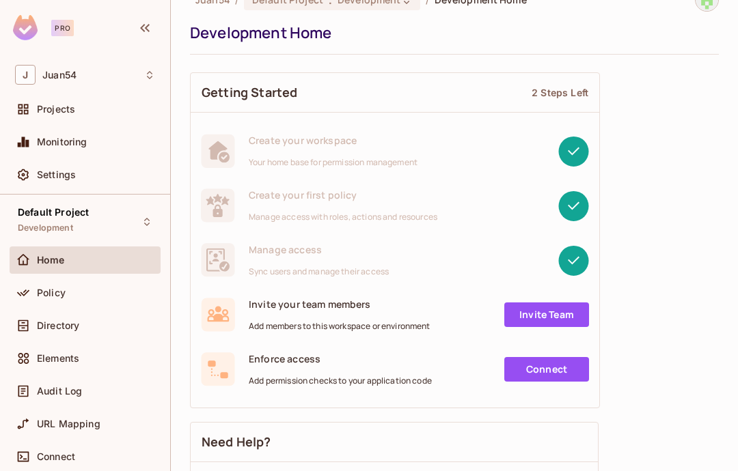
scroll to position [29, 0]
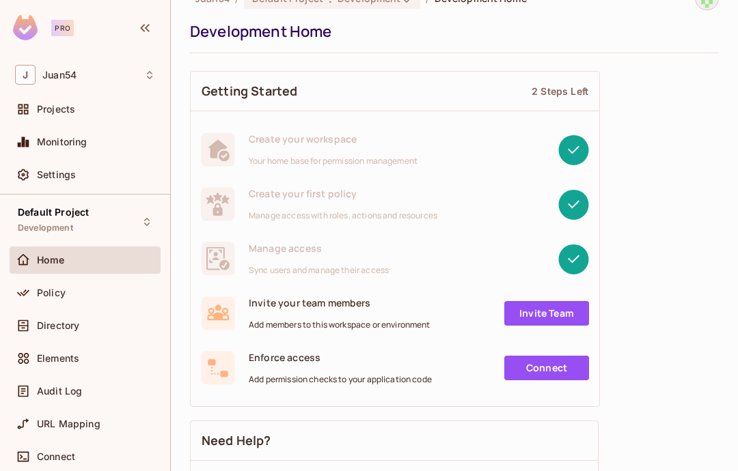
click at [533, 356] on link "Connect" at bounding box center [546, 368] width 85 height 25
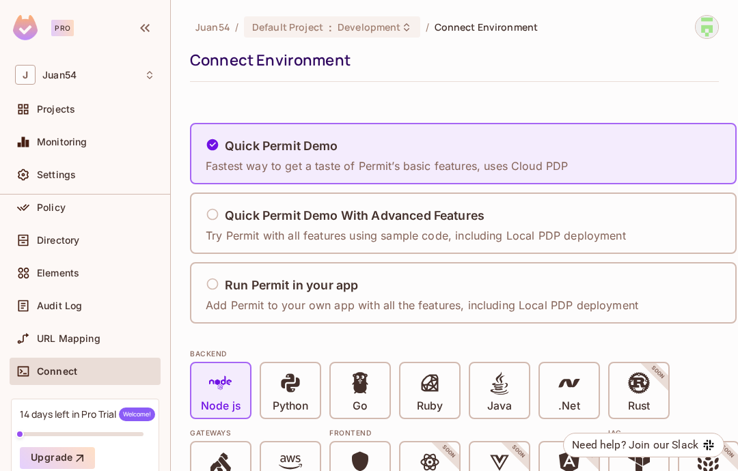
click at [214, 277] on icon at bounding box center [213, 284] width 14 height 14
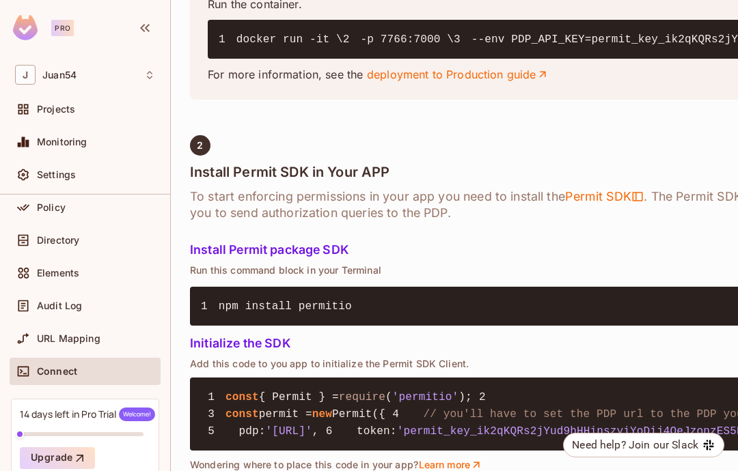
scroll to position [796, 0]
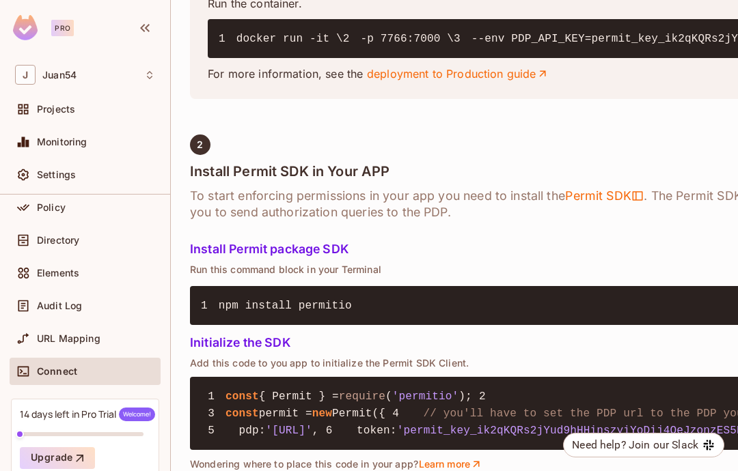
click at [36, 139] on div at bounding box center [26, 142] width 22 height 16
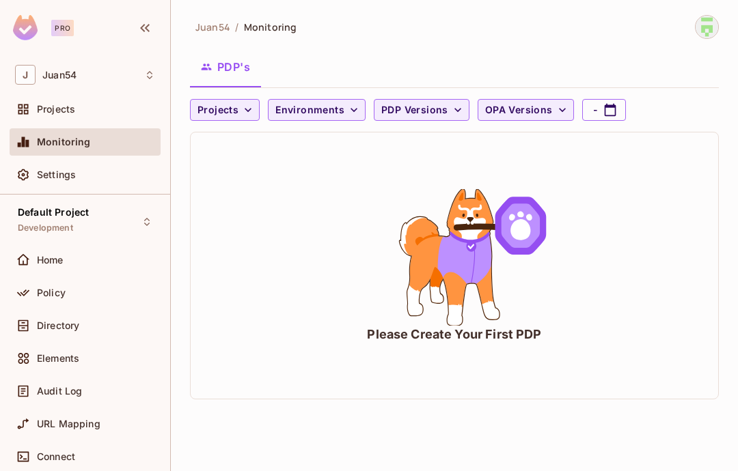
click at [23, 270] on div "Home" at bounding box center [85, 260] width 151 height 27
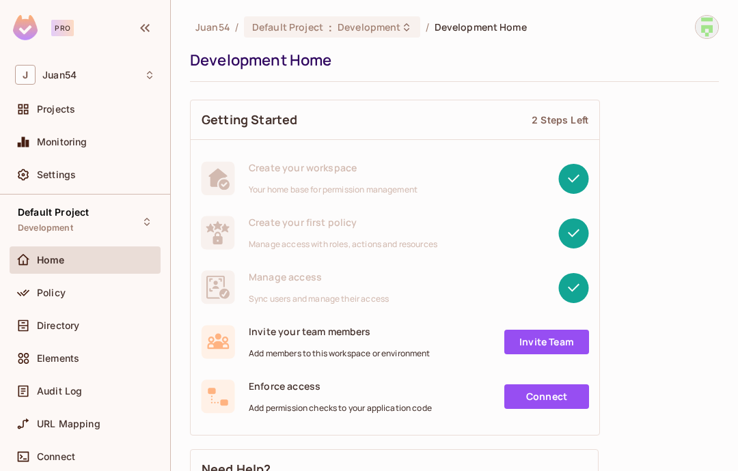
click at [42, 213] on span "Default Project" at bounding box center [53, 212] width 71 height 11
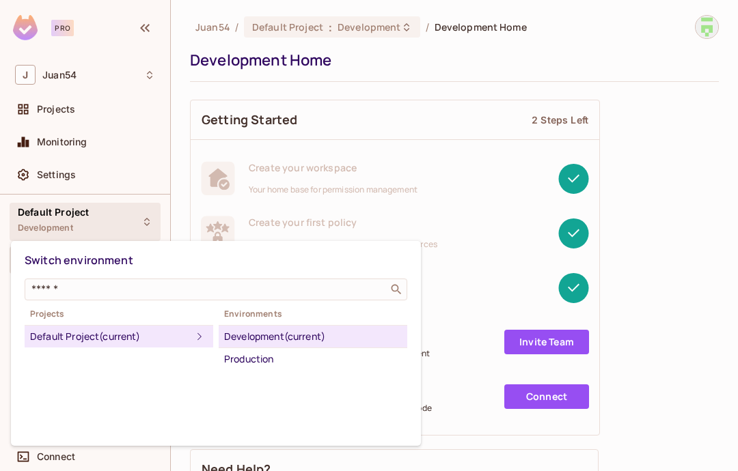
click at [23, 217] on div at bounding box center [369, 235] width 738 height 471
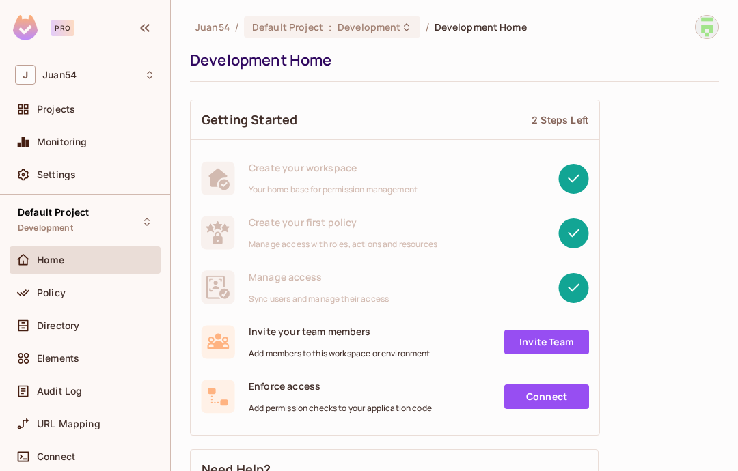
click at [538, 385] on link "Connect" at bounding box center [546, 397] width 85 height 25
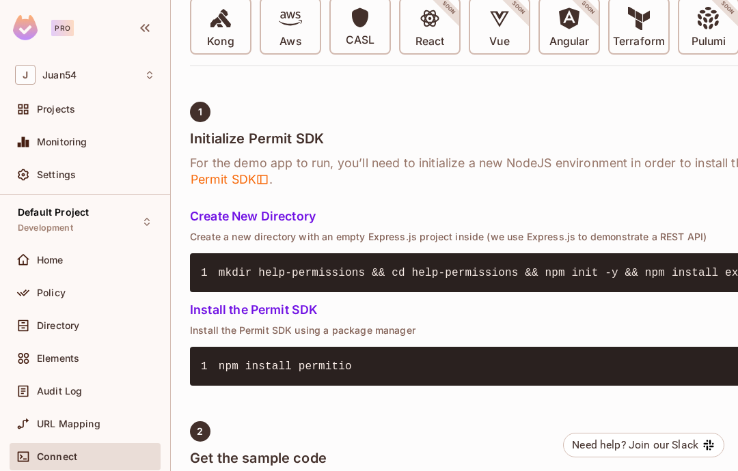
scroll to position [443, 0]
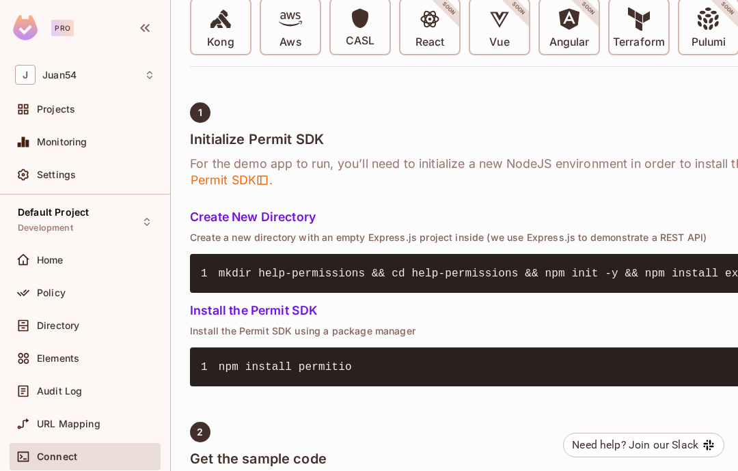
click at [219, 210] on h5 "Create New Directory" at bounding box center [497, 217] width 615 height 14
click at [239, 210] on h5 "Create New Directory" at bounding box center [497, 217] width 615 height 14
click at [234, 210] on h5 "Create New Directory" at bounding box center [497, 217] width 615 height 14
click at [217, 210] on h5 "Create New Directory" at bounding box center [497, 217] width 615 height 14
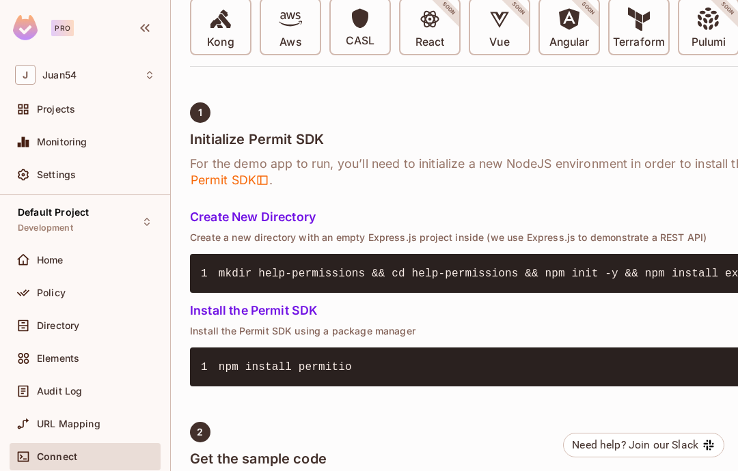
click at [29, 138] on icon at bounding box center [23, 142] width 14 height 14
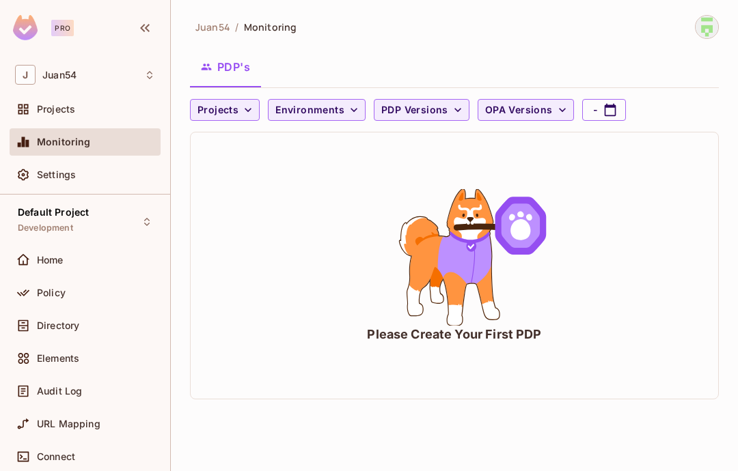
click at [40, 111] on span "Projects" at bounding box center [56, 109] width 38 height 11
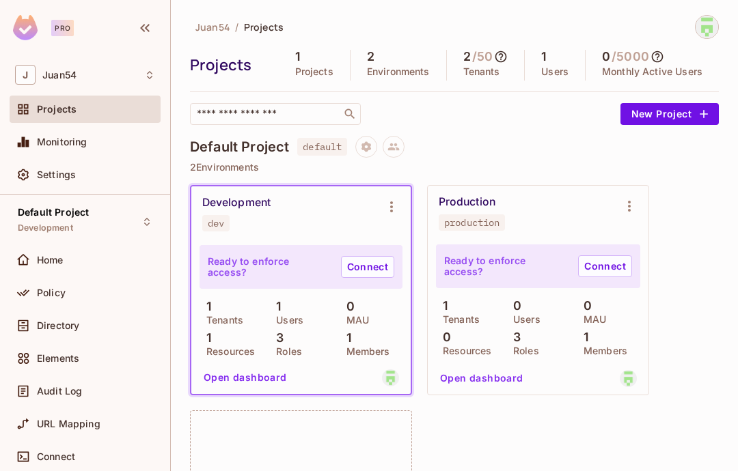
click at [372, 256] on link "Connect" at bounding box center [367, 267] width 53 height 22
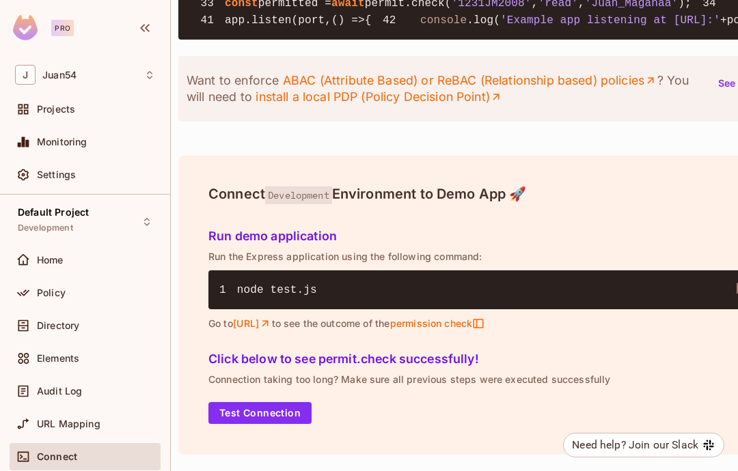
scroll to position [1723, 11]
click at [247, 413] on button "Test Connection" at bounding box center [260, 413] width 103 height 22
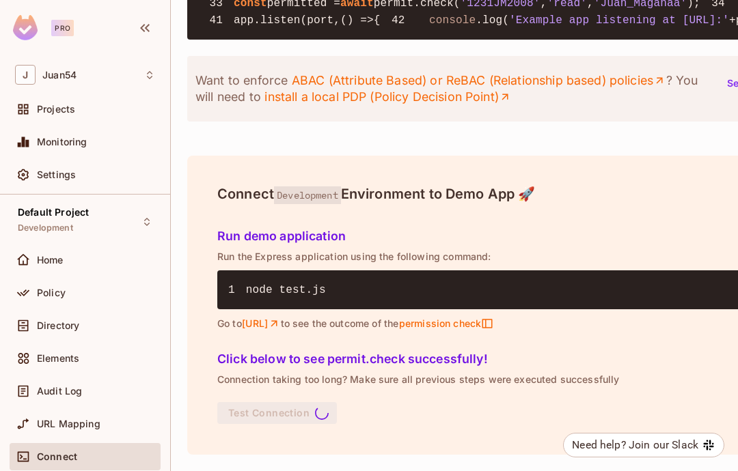
click at [429, 27] on span "console" at bounding box center [452, 20] width 46 height 12
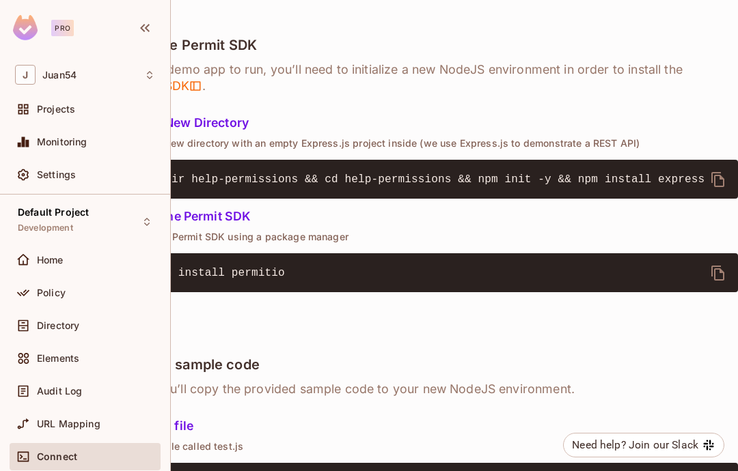
scroll to position [540, 67]
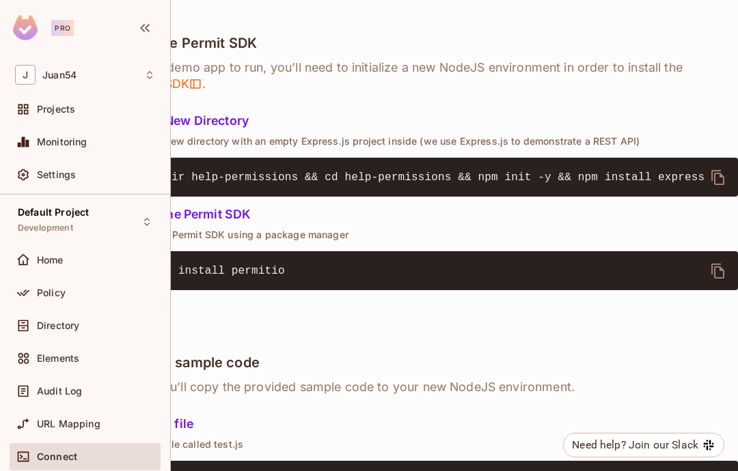
click at [723, 170] on icon "delete" at bounding box center [717, 177] width 13 height 15
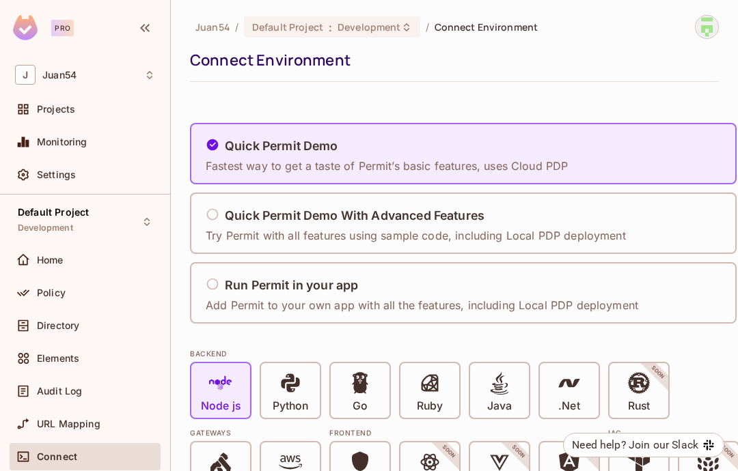
scroll to position [0, 0]
click at [211, 134] on div "Quick Permit Demo Fastest way to get a taste of Permit’s basic features, uses C…" at bounding box center [387, 154] width 362 height 40
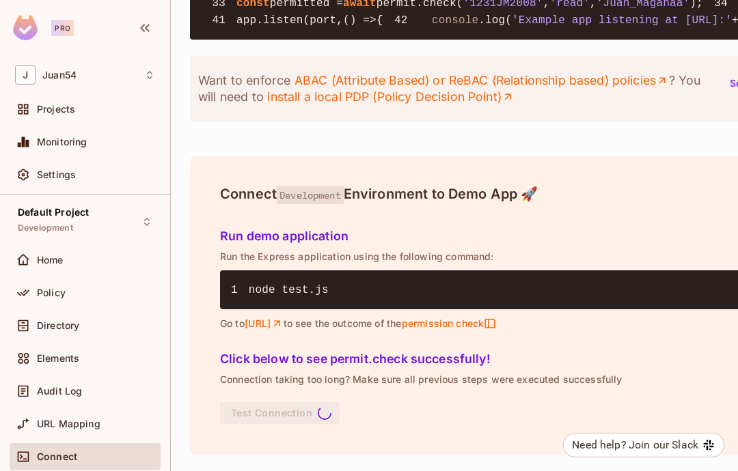
scroll to position [1723, 0]
click at [277, 329] on link "[URL]" at bounding box center [264, 324] width 39 height 12
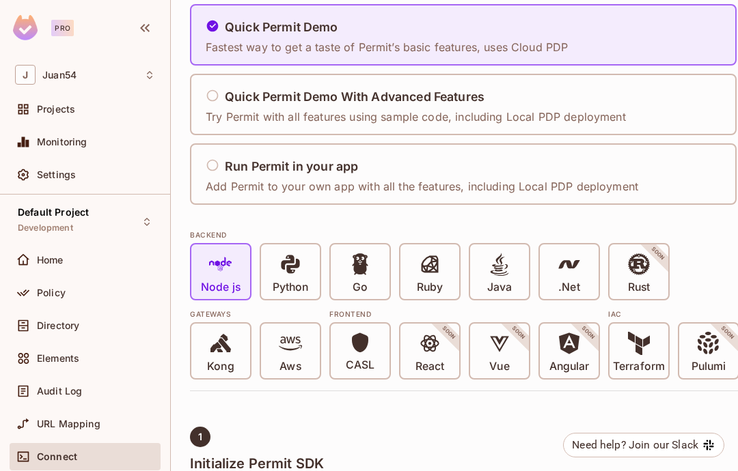
scroll to position [118, 0]
click at [288, 253] on icon at bounding box center [290, 264] width 23 height 23
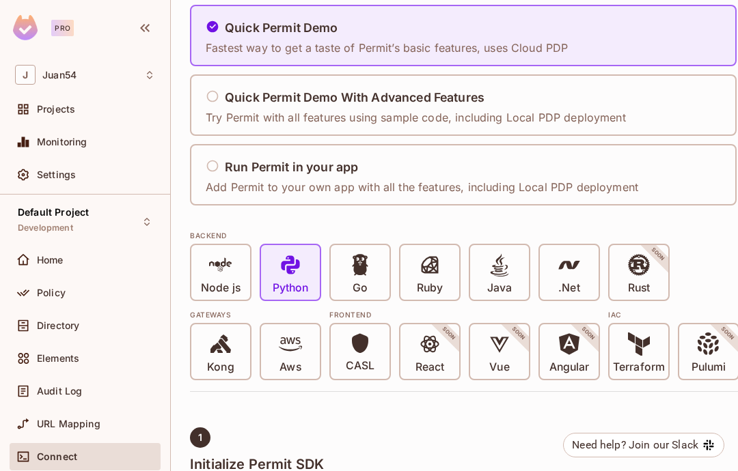
click at [214, 253] on icon at bounding box center [220, 264] width 23 height 23
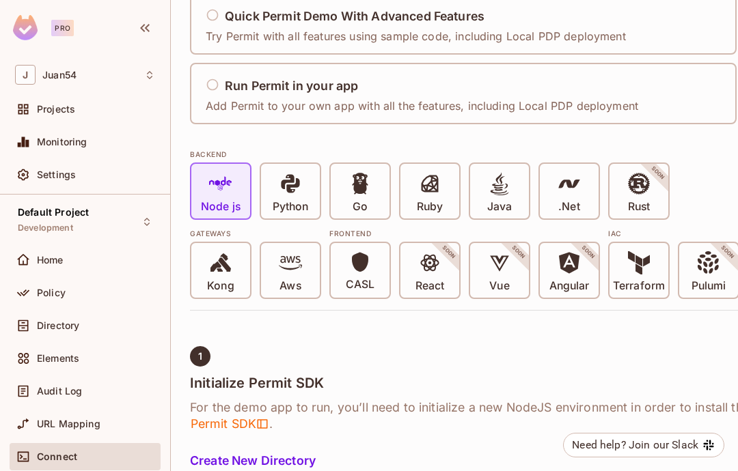
scroll to position [200, 0]
click at [31, 112] on span at bounding box center [23, 109] width 16 height 16
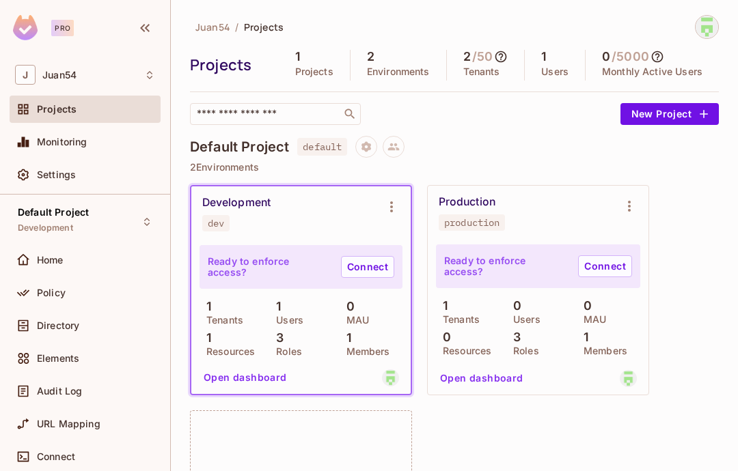
click at [29, 148] on icon at bounding box center [23, 142] width 14 height 14
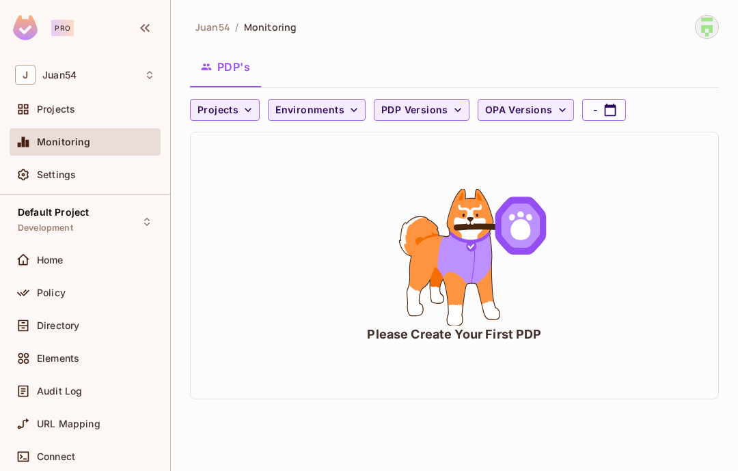
click at [337, 102] on span "Environments" at bounding box center [309, 110] width 69 height 17
click at [314, 51] on div at bounding box center [369, 235] width 738 height 471
click at [415, 102] on span "PDP Versions" at bounding box center [414, 110] width 67 height 17
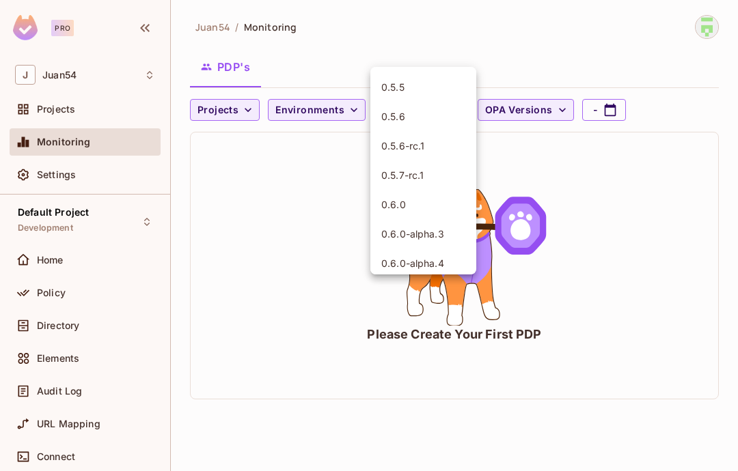
click at [236, 252] on div at bounding box center [369, 235] width 738 height 471
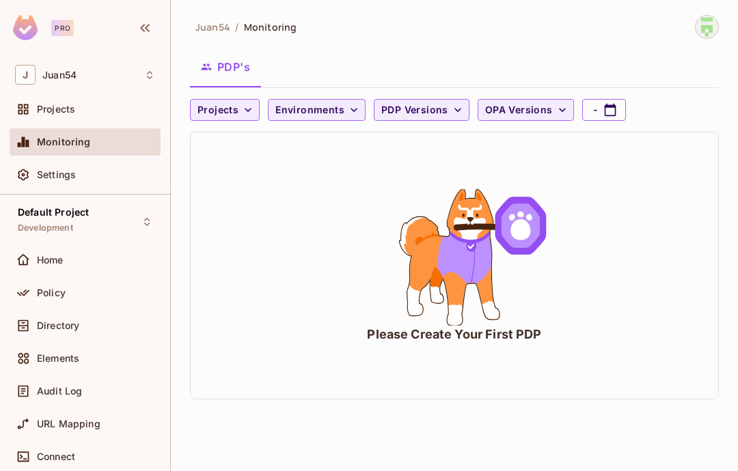
scroll to position [55, 0]
click at [437, 296] on icon "animation" at bounding box center [454, 257] width 205 height 137
click at [473, 247] on icon "animation" at bounding box center [464, 258] width 53 height 49
click at [512, 204] on icon "animation" at bounding box center [520, 226] width 38 height 44
click at [209, 102] on span "Projects" at bounding box center [217, 110] width 41 height 17
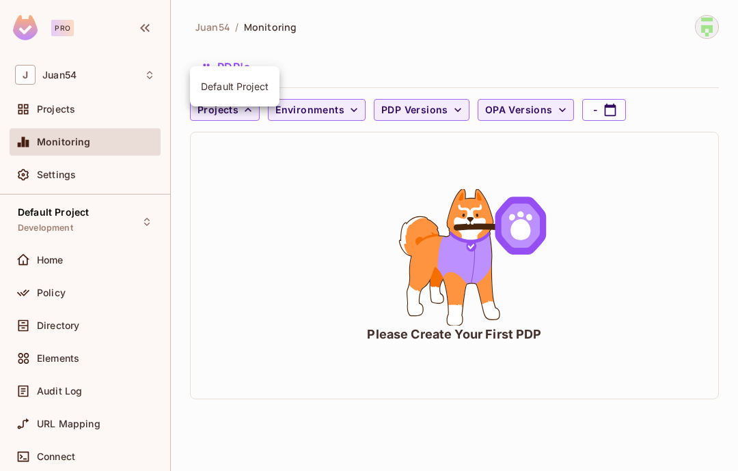
click at [212, 55] on div at bounding box center [369, 235] width 738 height 471
click at [549, 99] on button "OPA Versions" at bounding box center [526, 110] width 96 height 22
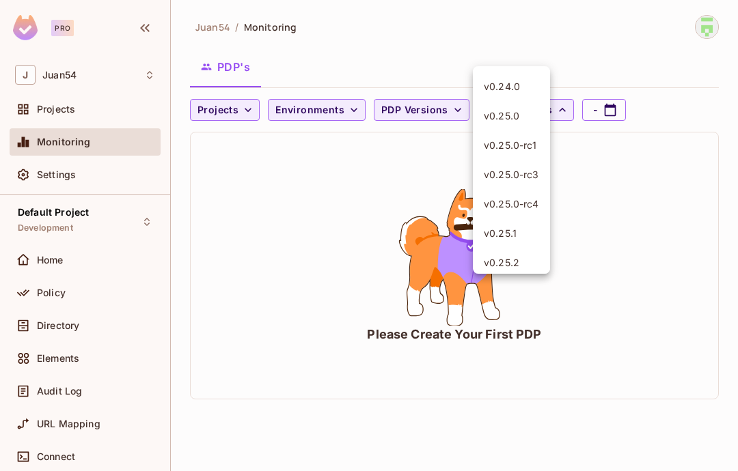
click at [539, 41] on div at bounding box center [369, 235] width 738 height 471
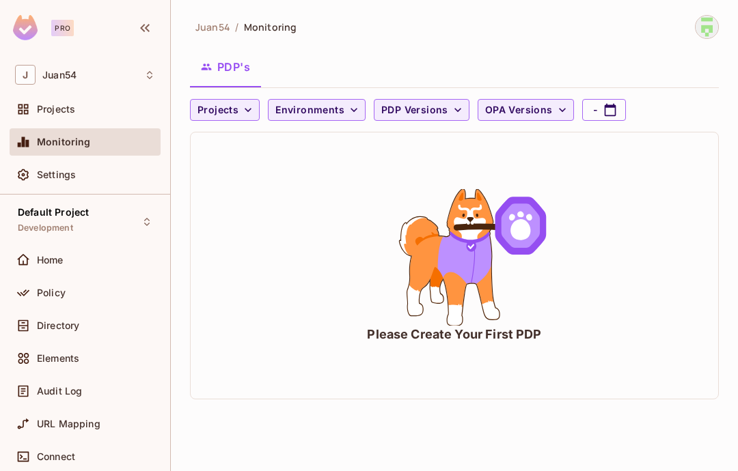
click at [430, 102] on span "PDP Versions" at bounding box center [414, 110] width 67 height 17
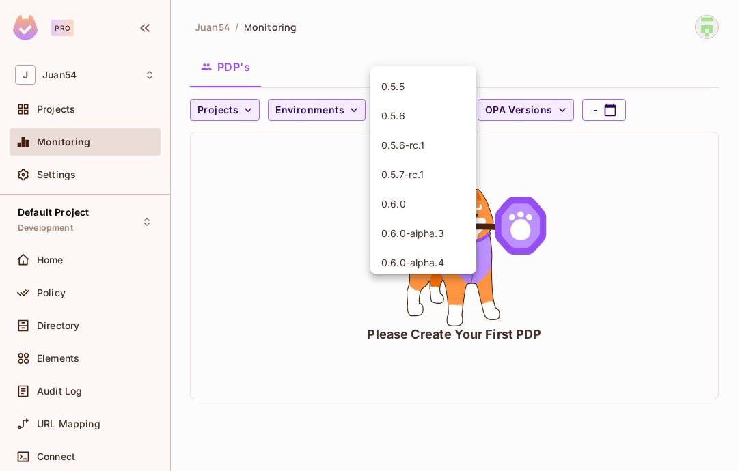
click at [449, 84] on span "0.5.5" at bounding box center [423, 86] width 84 height 13
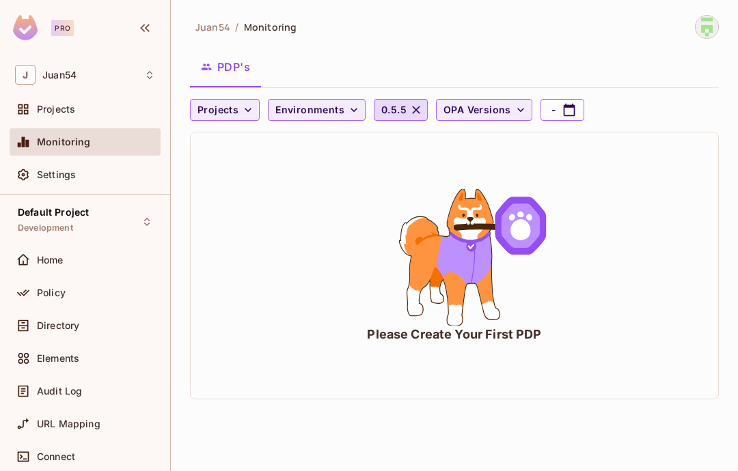
click at [34, 146] on div at bounding box center [26, 142] width 22 height 16
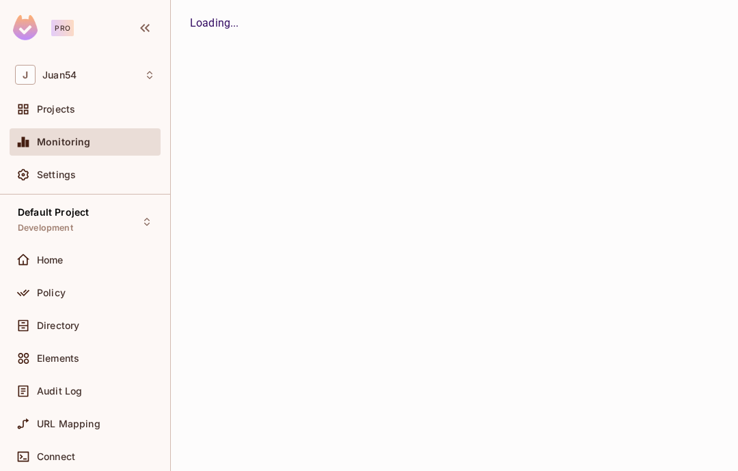
scroll to position [0, 0]
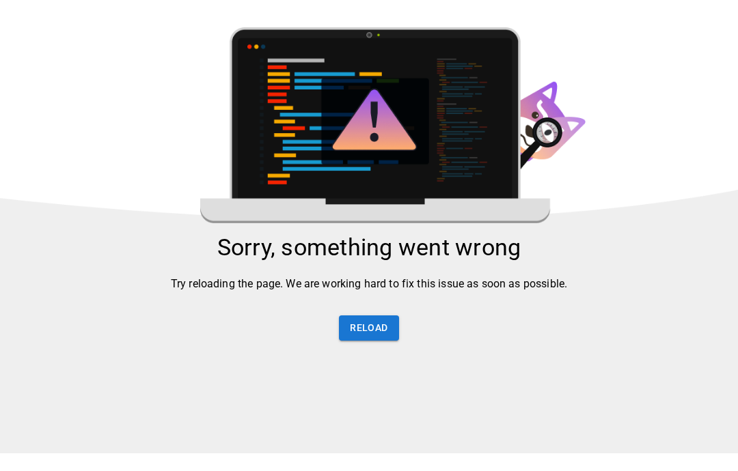
click at [361, 330] on button "Reload" at bounding box center [368, 328] width 59 height 25
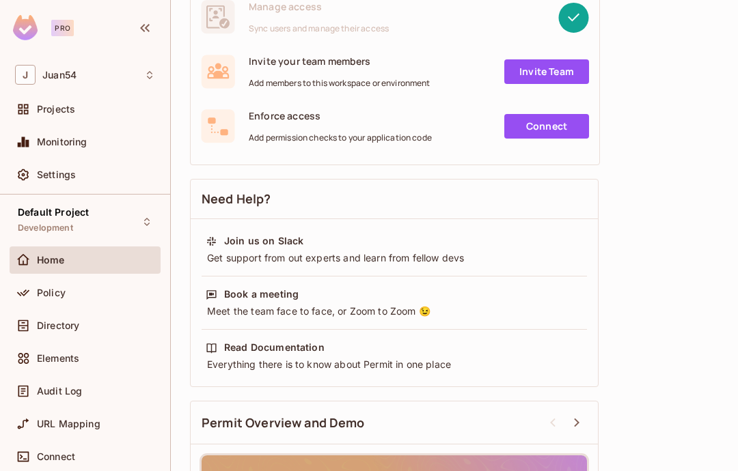
scroll to position [274, 0]
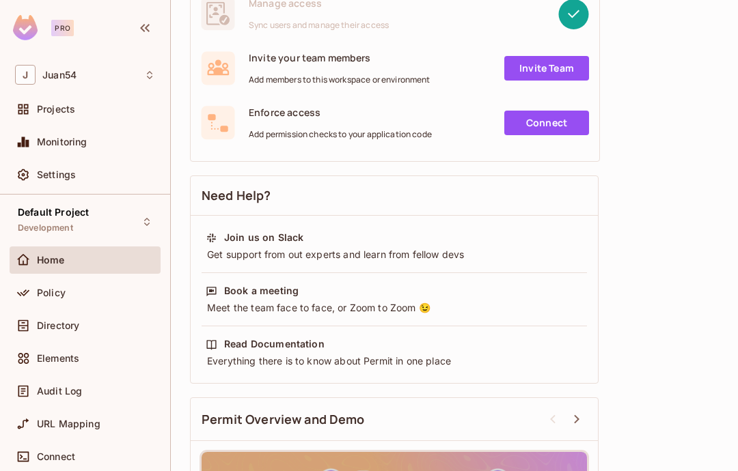
click at [524, 122] on link "Connect" at bounding box center [546, 123] width 85 height 25
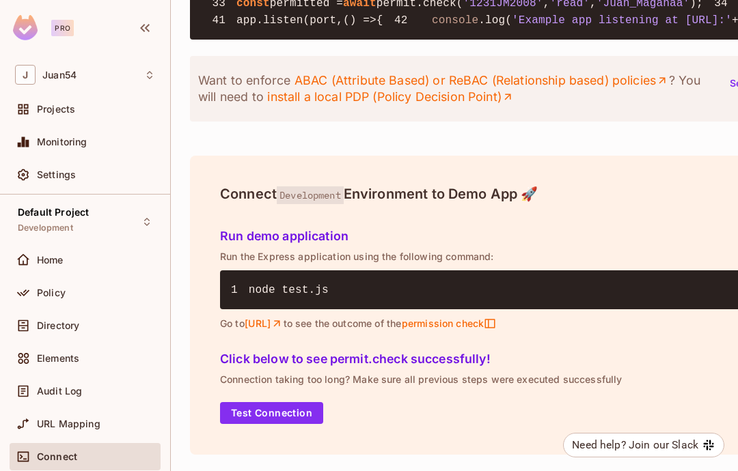
scroll to position [1723, 0]
click at [251, 424] on button "Test Connection" at bounding box center [271, 413] width 103 height 22
click at [20, 259] on icon at bounding box center [23, 260] width 14 height 14
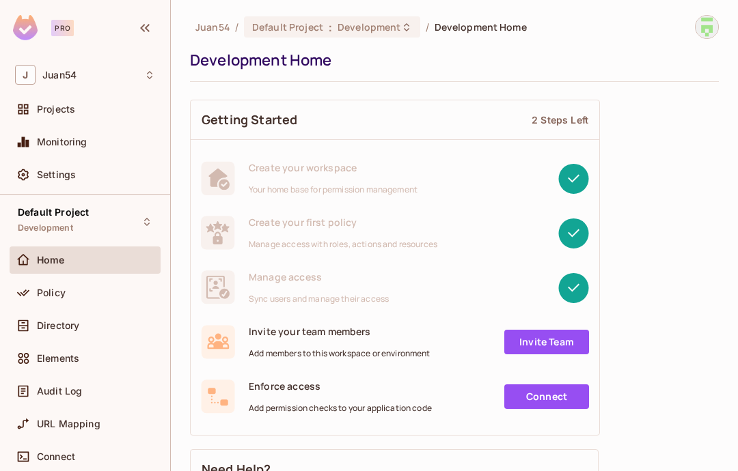
click at [20, 296] on icon at bounding box center [23, 293] width 12 height 7
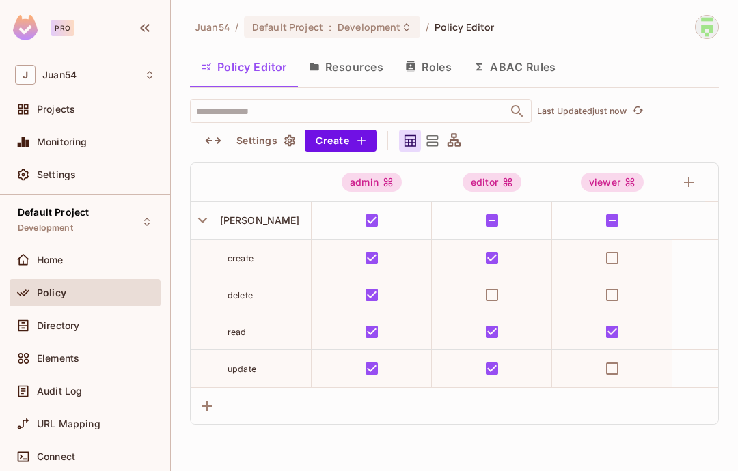
click at [19, 325] on icon at bounding box center [23, 326] width 10 height 12
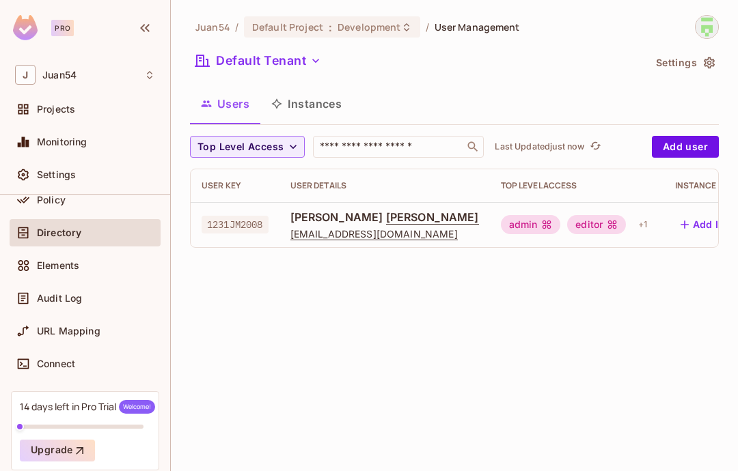
scroll to position [92, 0]
click at [17, 260] on icon at bounding box center [23, 267] width 14 height 14
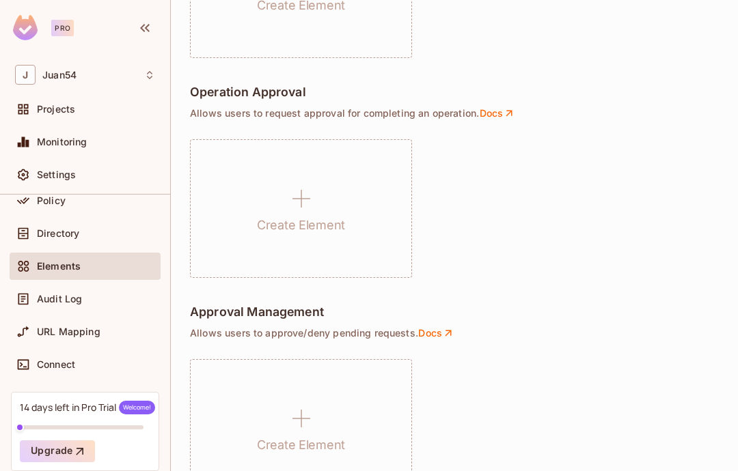
click at [262, 413] on div "Create Element" at bounding box center [301, 428] width 222 height 139
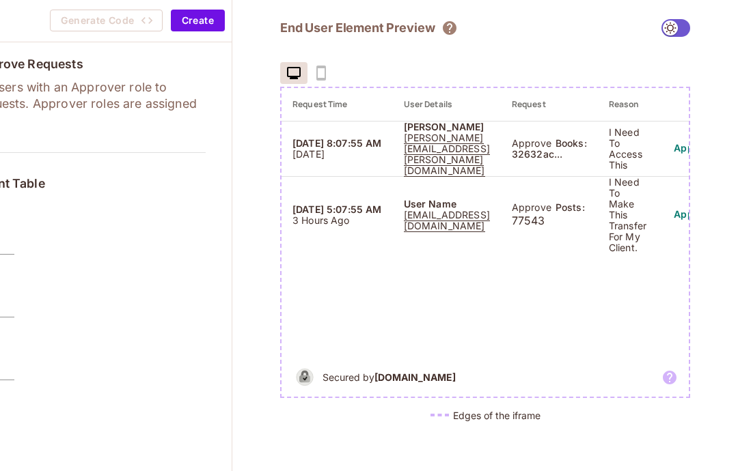
scroll to position [-1, 152]
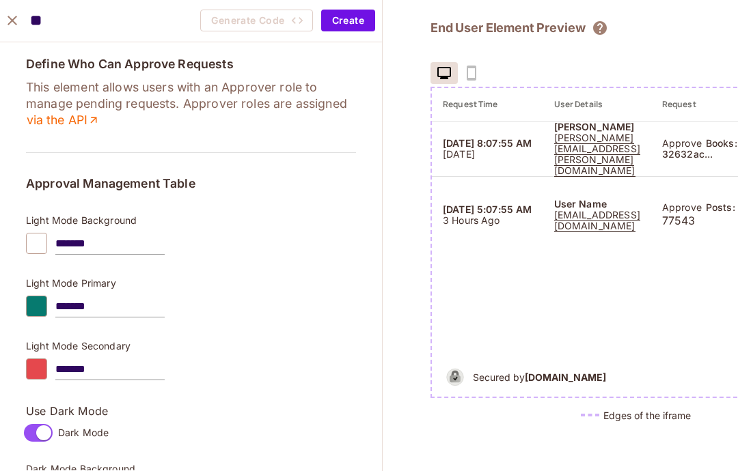
click at [57, 18] on input "**" at bounding box center [105, 21] width 150 height 28
type input "*"
type input "**********"
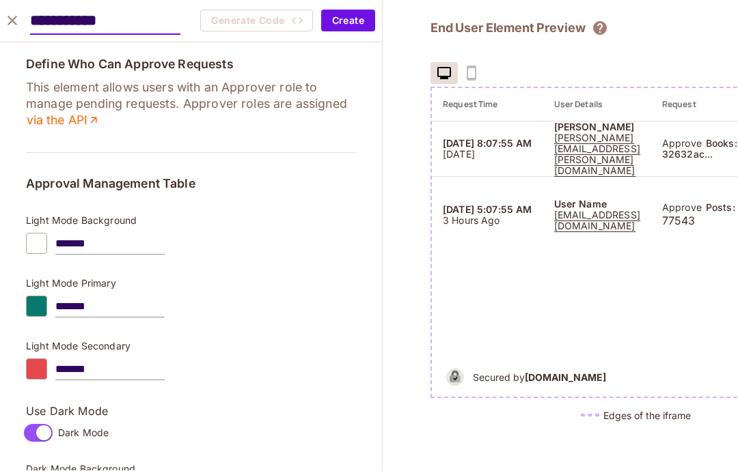
click at [350, 26] on button "Create" at bounding box center [348, 21] width 54 height 22
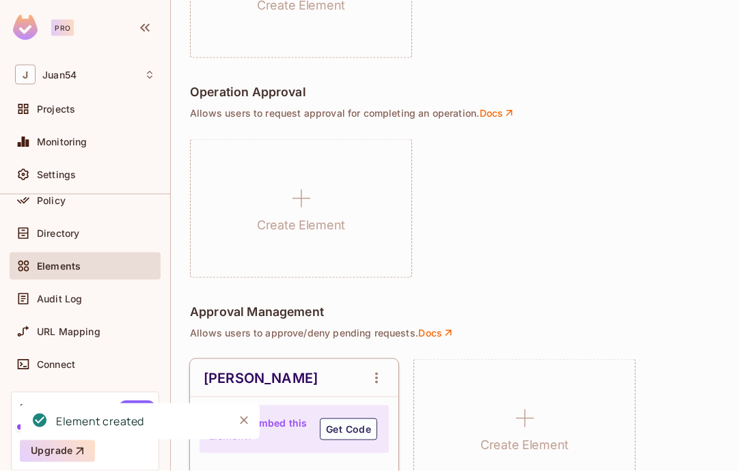
scroll to position [55, 0]
click at [368, 419] on button "Get Code" at bounding box center [348, 430] width 57 height 22
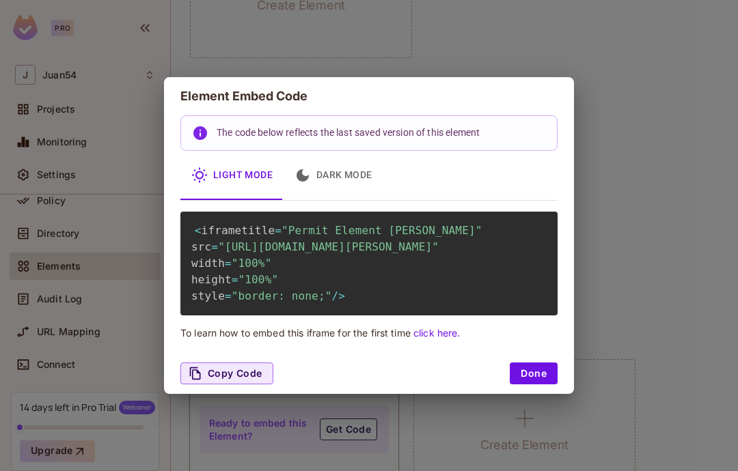
click at [331, 156] on button "Dark Mode" at bounding box center [334, 175] width 100 height 49
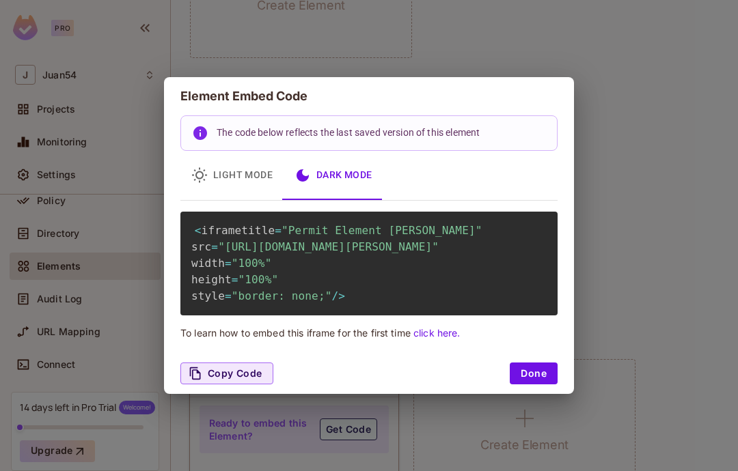
click at [230, 163] on button "Light Mode" at bounding box center [231, 175] width 103 height 49
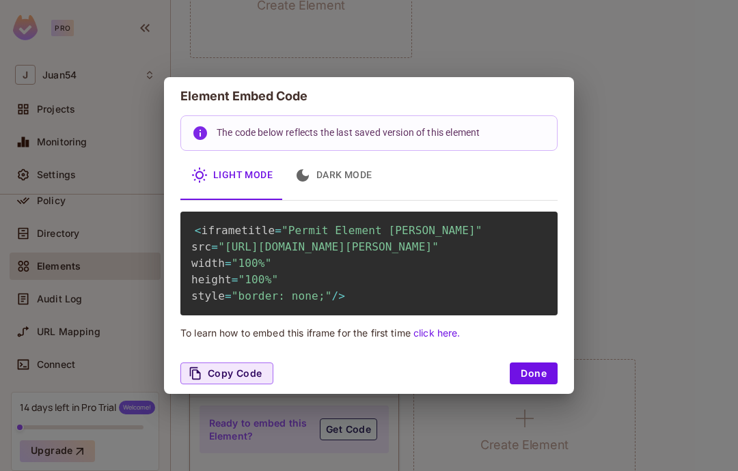
click at [337, 158] on button "Dark Mode" at bounding box center [334, 175] width 100 height 49
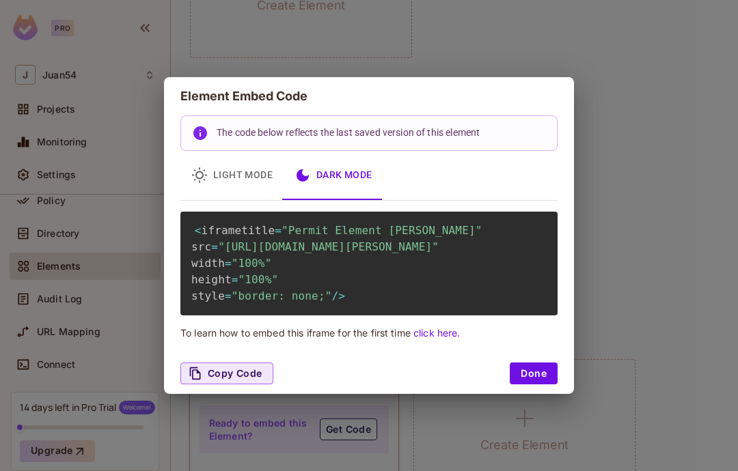
click at [549, 385] on button "Done" at bounding box center [534, 374] width 48 height 22
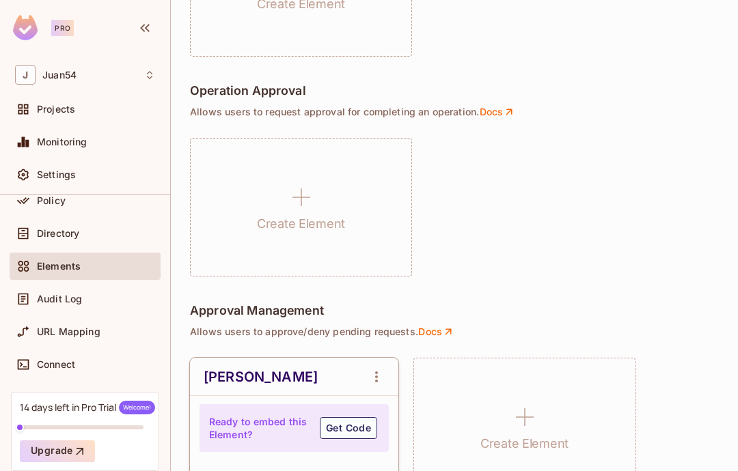
scroll to position [996, 0]
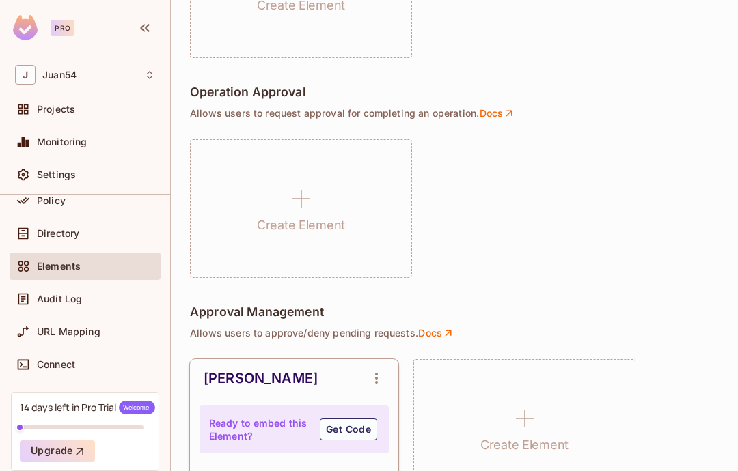
click at [340, 419] on button "Get Code" at bounding box center [348, 430] width 57 height 22
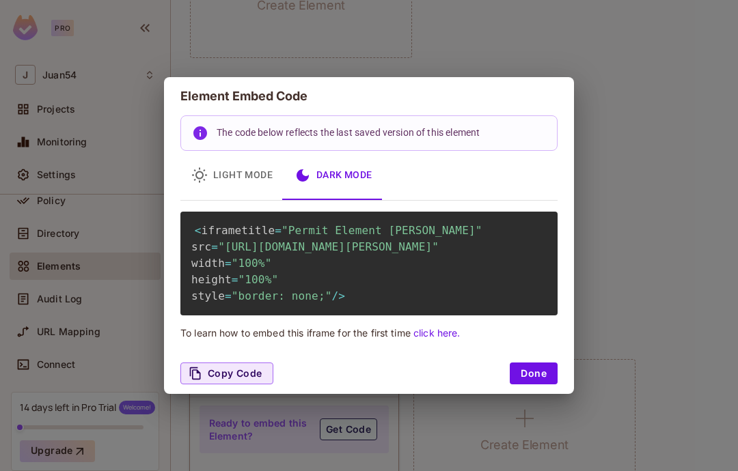
click at [197, 380] on icon "button" at bounding box center [195, 374] width 11 height 12
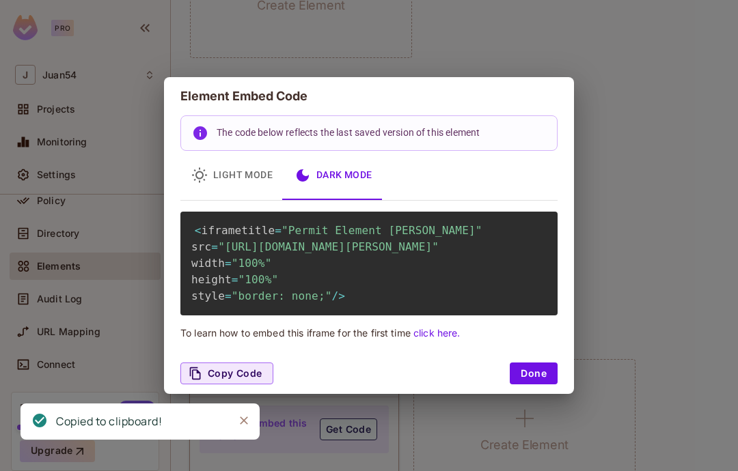
click at [533, 461] on div "Element Embed Code The code below reflects the last saved version of this eleme…" at bounding box center [369, 235] width 738 height 471
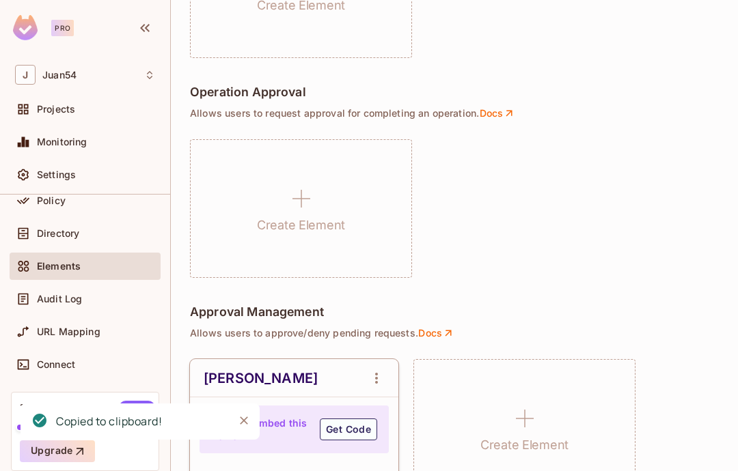
click at [237, 421] on icon "Close" at bounding box center [244, 421] width 14 height 14
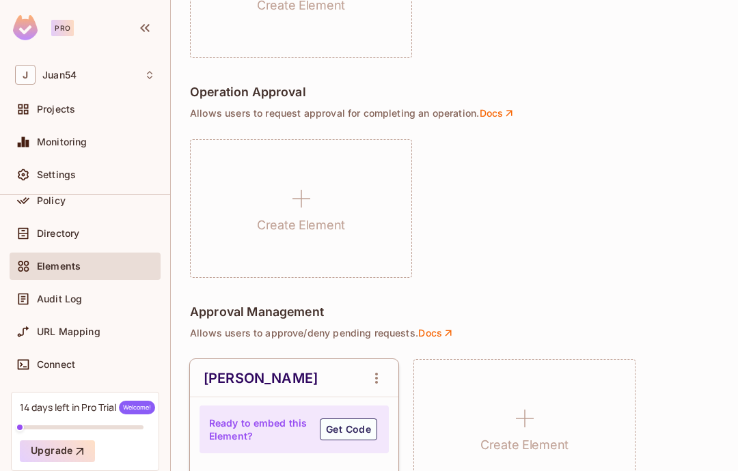
click at [27, 296] on icon at bounding box center [23, 299] width 10 height 12
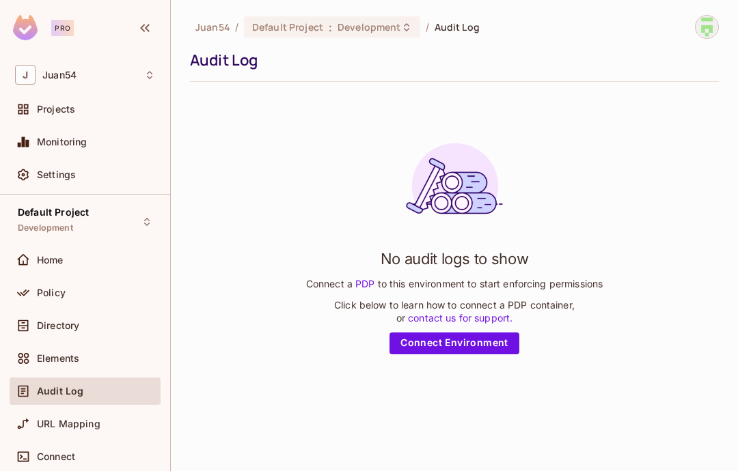
click at [417, 333] on link "Connect Environment" at bounding box center [454, 344] width 130 height 22
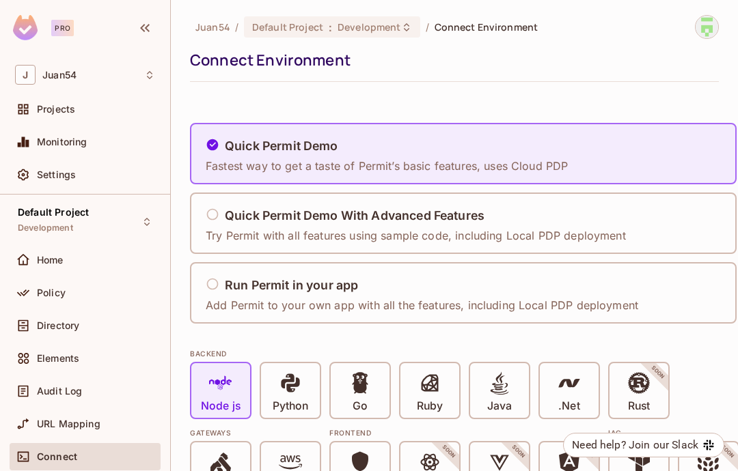
click at [208, 208] on icon at bounding box center [213, 215] width 14 height 14
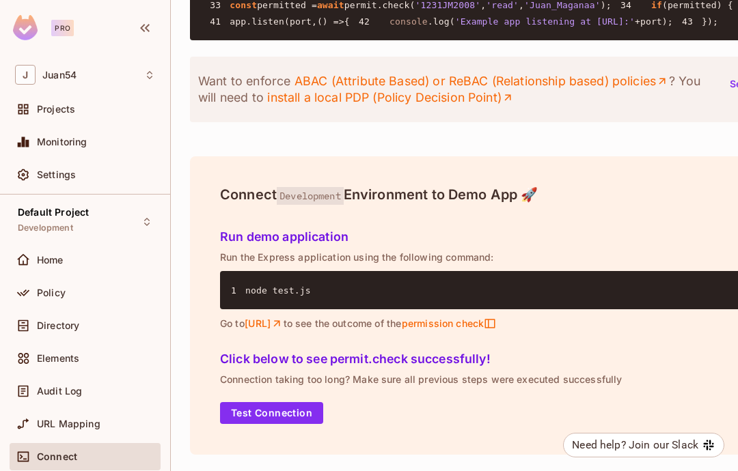
scroll to position [2172, 0]
click at [253, 415] on button "Test Connection" at bounding box center [271, 413] width 103 height 22
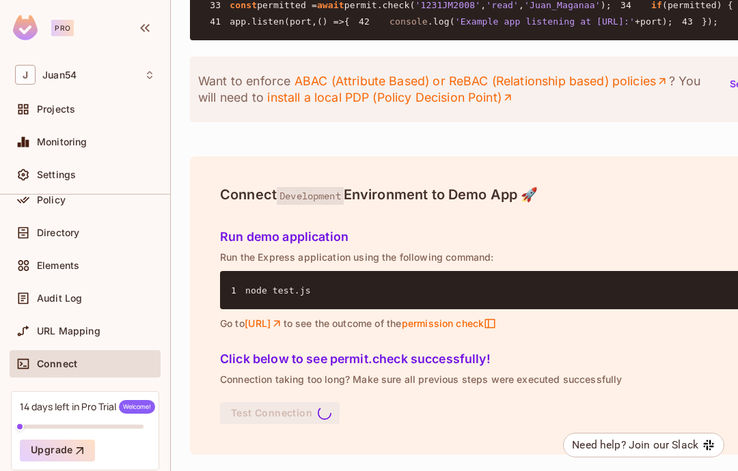
scroll to position [92, 0]
click at [27, 330] on icon at bounding box center [23, 332] width 14 height 14
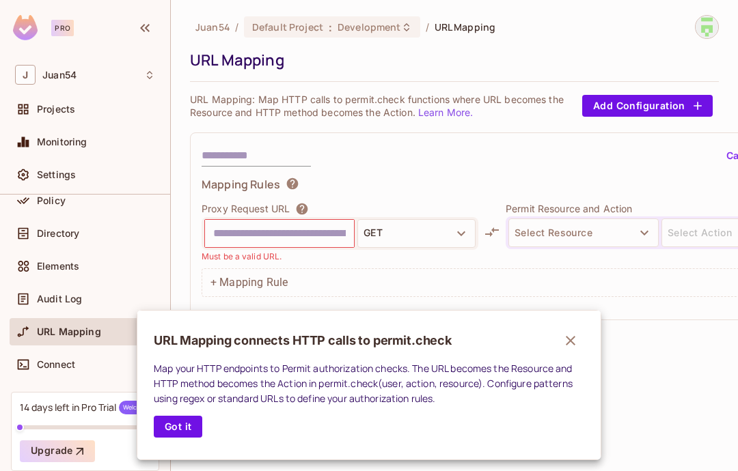
click at [178, 433] on button "Got it" at bounding box center [178, 427] width 49 height 22
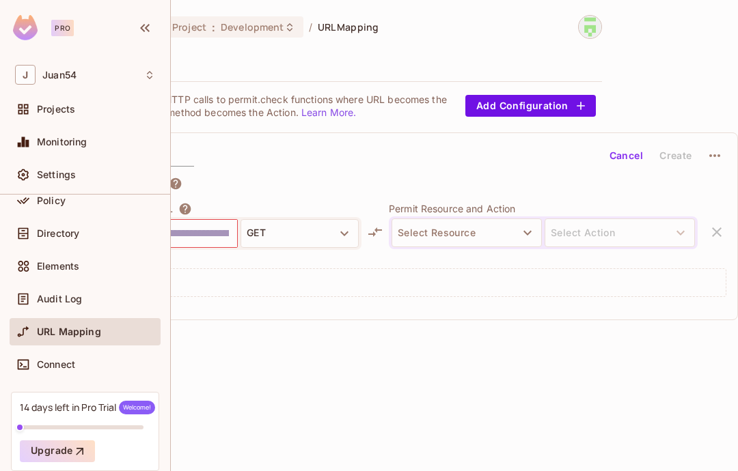
scroll to position [0, 117]
click at [426, 219] on button "Select Resource" at bounding box center [466, 233] width 150 height 29
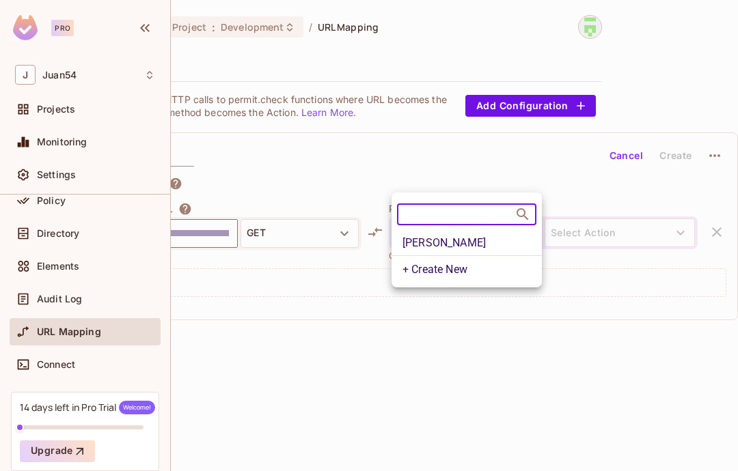
click at [420, 238] on li "[PERSON_NAME]" at bounding box center [466, 243] width 150 height 25
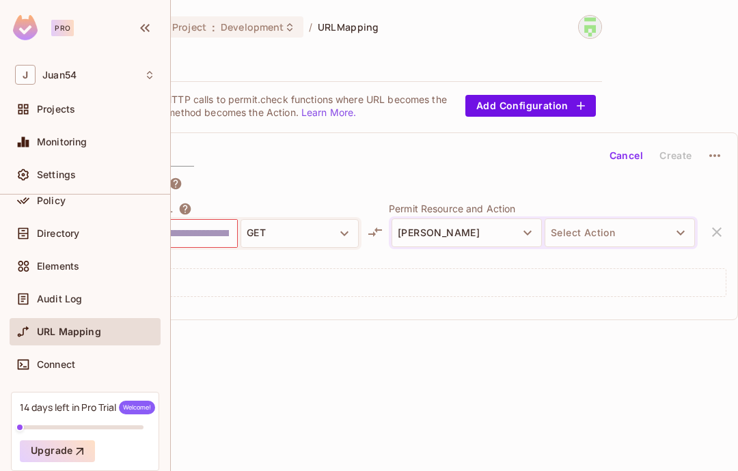
click at [595, 219] on button "Select Action" at bounding box center [619, 233] width 150 height 29
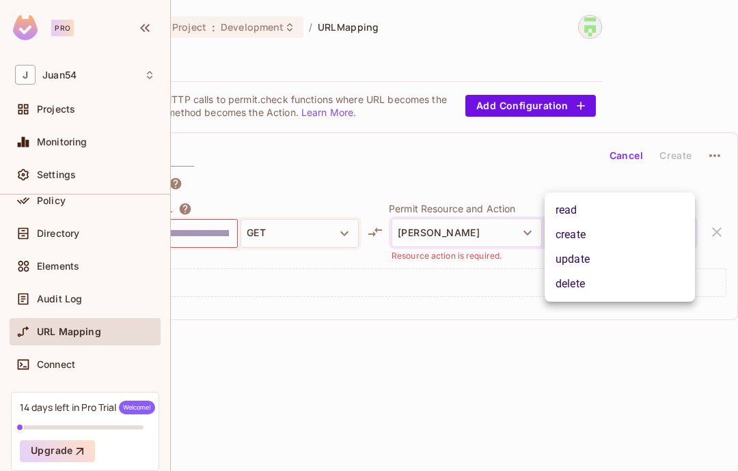
click at [573, 258] on li "update" at bounding box center [619, 259] width 150 height 25
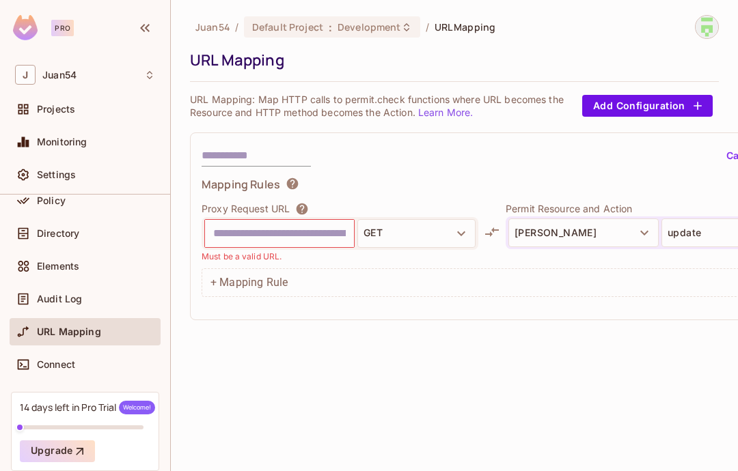
scroll to position [0, 0]
click at [384, 219] on button "GET" at bounding box center [416, 233] width 118 height 29
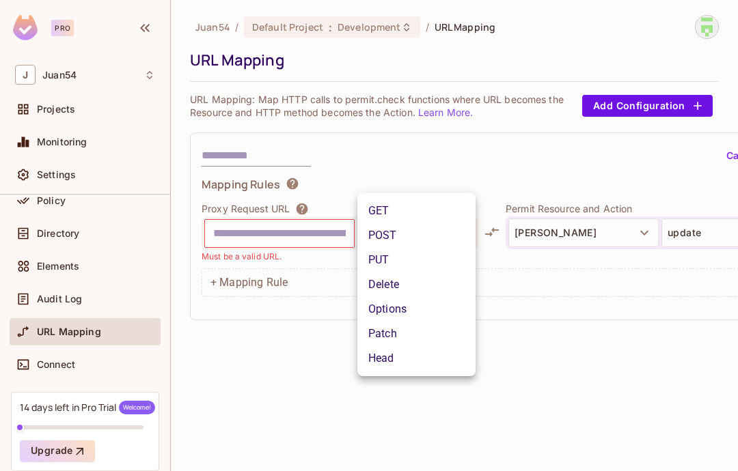
click at [251, 288] on div at bounding box center [369, 235] width 738 height 471
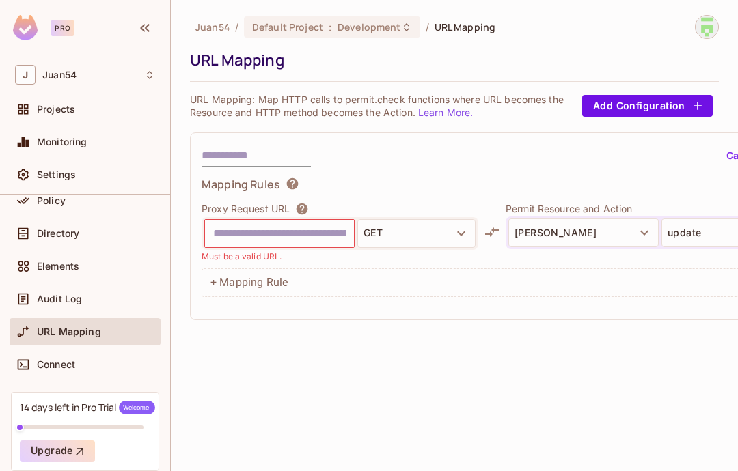
click at [230, 223] on input "text" at bounding box center [279, 234] width 133 height 22
click at [225, 145] on input "text" at bounding box center [256, 156] width 109 height 22
click at [663, 95] on button "Add Configuration" at bounding box center [647, 106] width 130 height 22
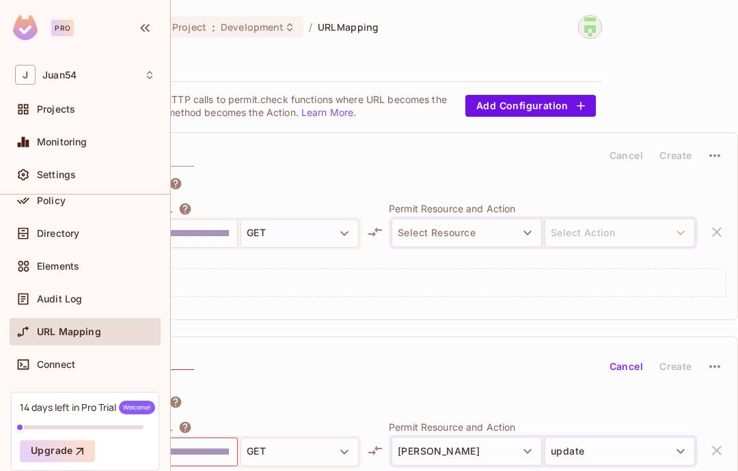
scroll to position [0, 117]
click at [639, 145] on button "Cancel" at bounding box center [626, 156] width 44 height 22
click at [717, 154] on icon "button" at bounding box center [714, 155] width 11 height 3
click at [708, 137] on div "Delete" at bounding box center [697, 133] width 30 height 14
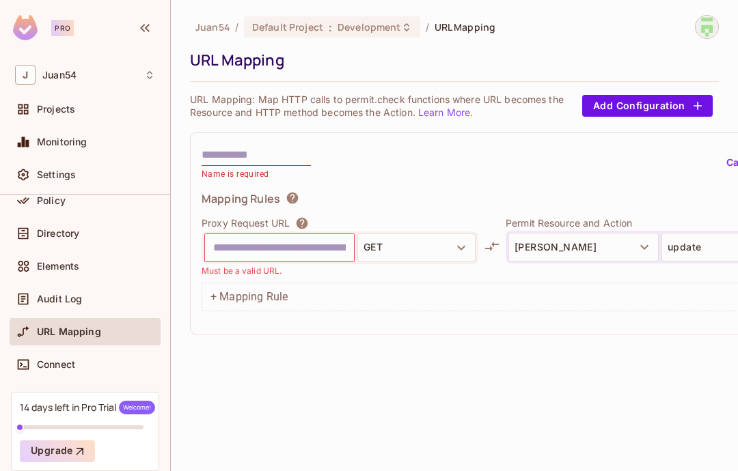
scroll to position [0, 0]
click at [288, 191] on icon at bounding box center [293, 198] width 14 height 14
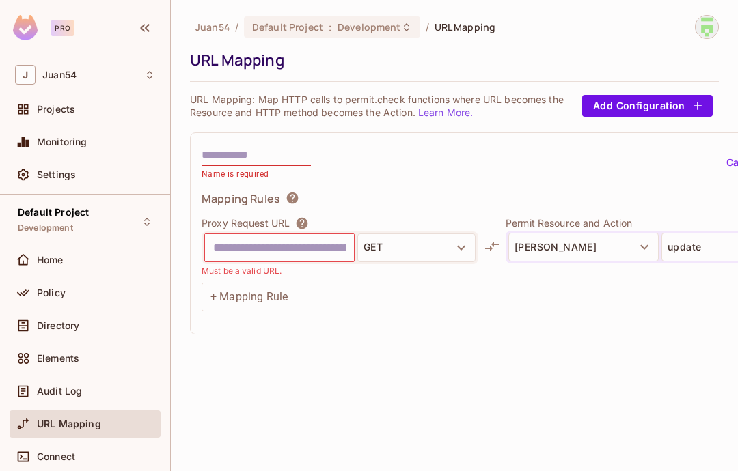
click at [32, 250] on div "Home" at bounding box center [85, 260] width 151 height 27
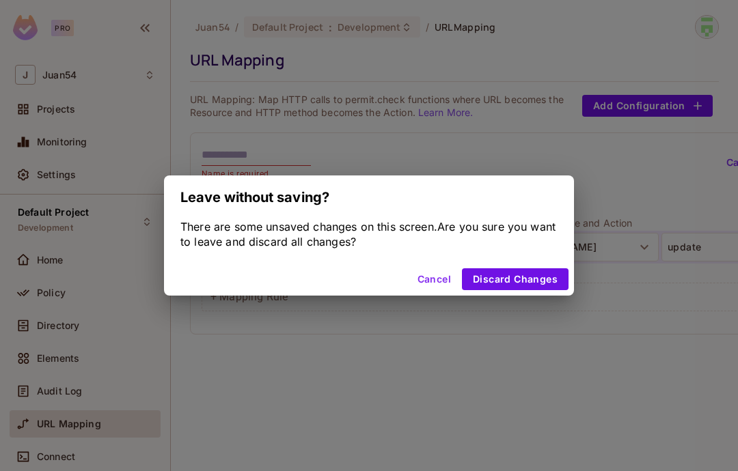
click at [445, 286] on button "Cancel" at bounding box center [434, 279] width 44 height 22
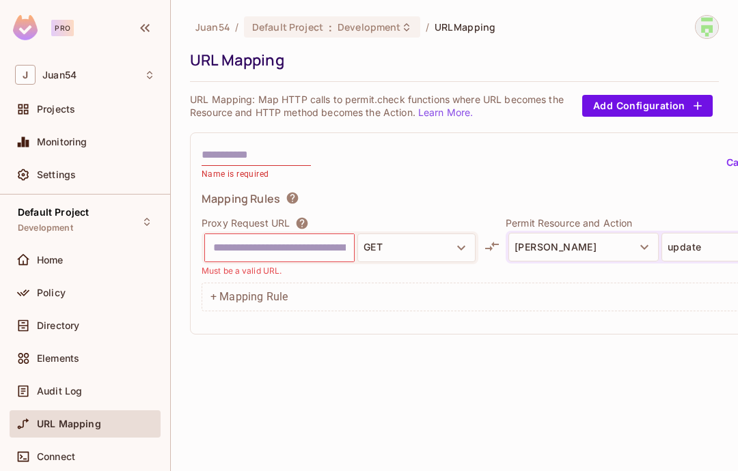
click at [226, 236] on input "text" at bounding box center [279, 247] width 133 height 22
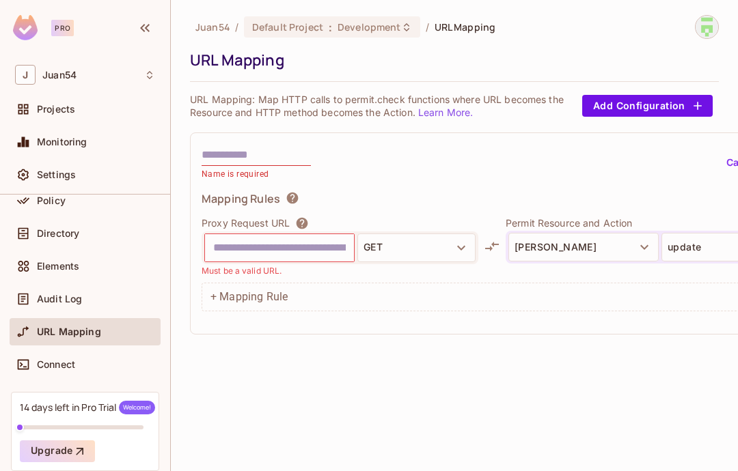
scroll to position [92, 0]
click at [35, 372] on div at bounding box center [26, 365] width 22 height 16
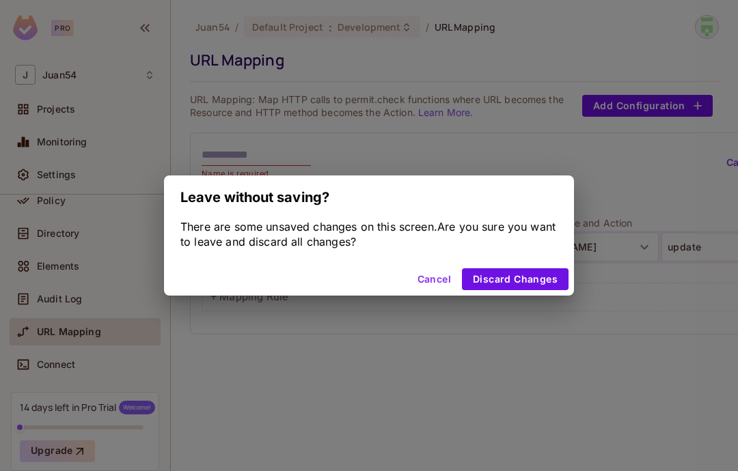
click at [432, 282] on button "Cancel" at bounding box center [434, 279] width 44 height 22
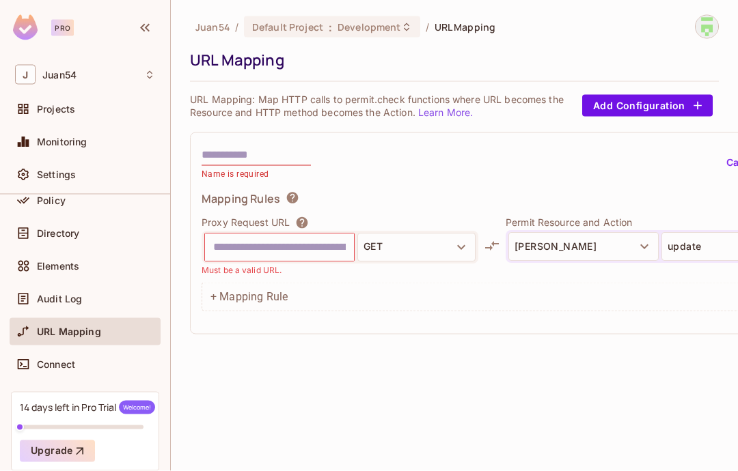
scroll to position [0, 0]
click at [714, 25] on img at bounding box center [706, 27] width 23 height 23
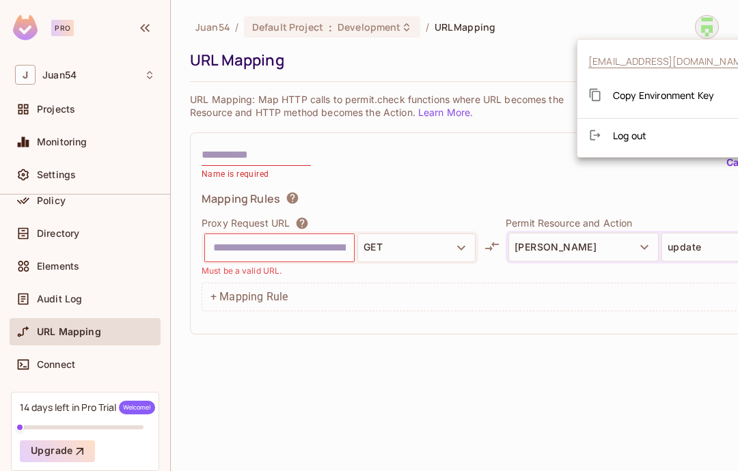
click at [613, 61] on span "[EMAIL_ADDRESS][DOMAIN_NAME]" at bounding box center [669, 61] width 163 height 13
click at [533, 178] on div at bounding box center [369, 235] width 738 height 471
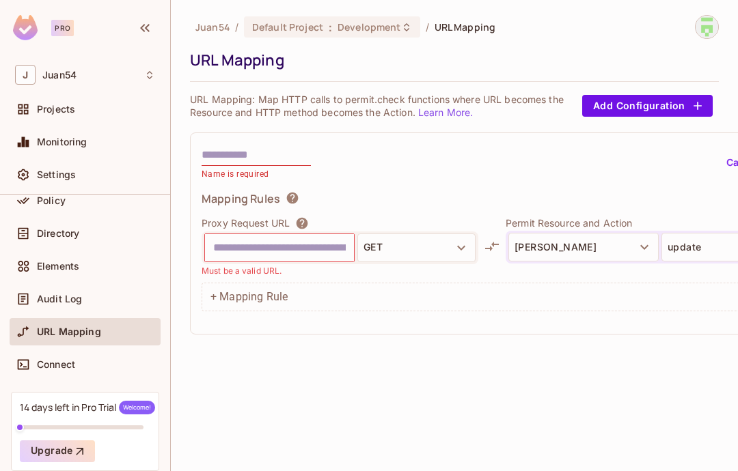
click at [497, 157] on div "Name is required Cancel Create" at bounding box center [522, 163] width 641 height 38
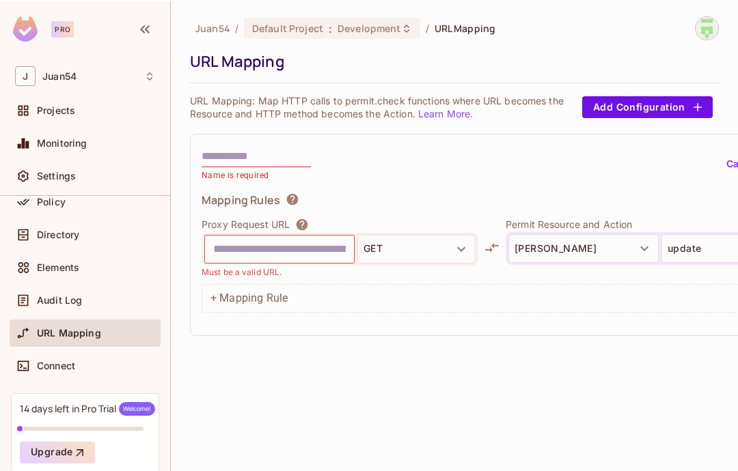
scroll to position [55, 0]
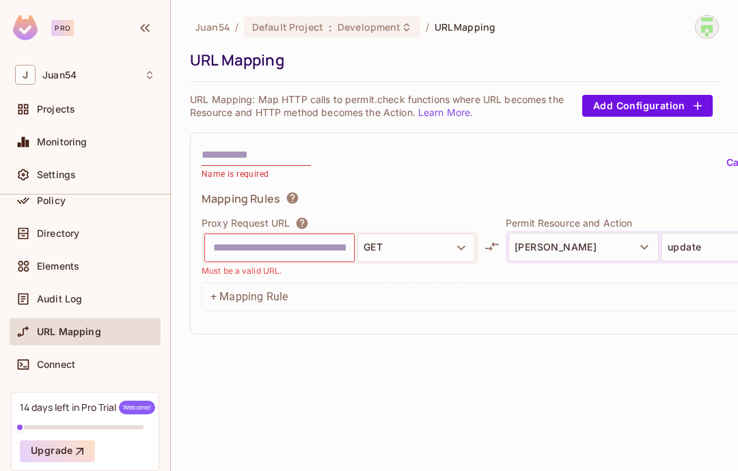
click at [19, 74] on span "J" at bounding box center [25, 75] width 20 height 20
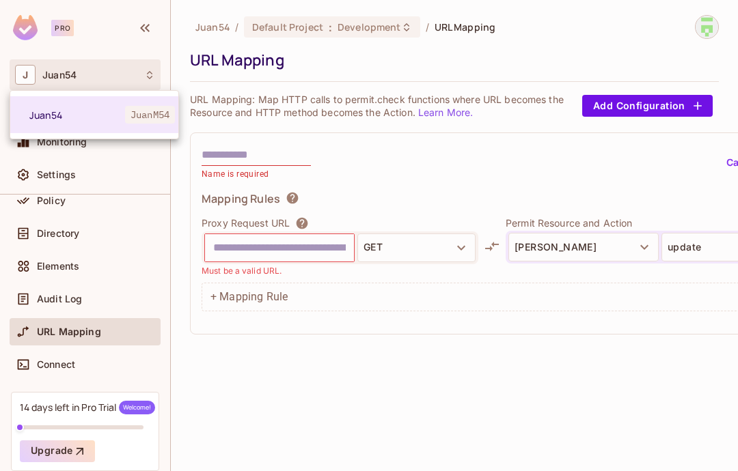
click at [60, 124] on li "Juan54 JuanM54" at bounding box center [94, 114] width 168 height 37
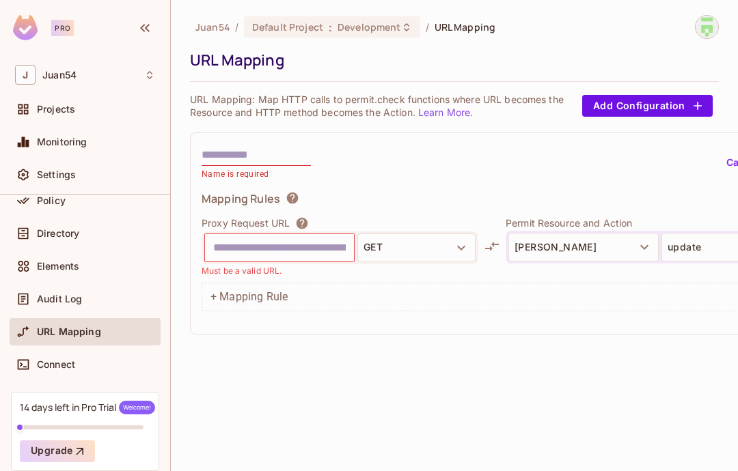
scroll to position [0, 0]
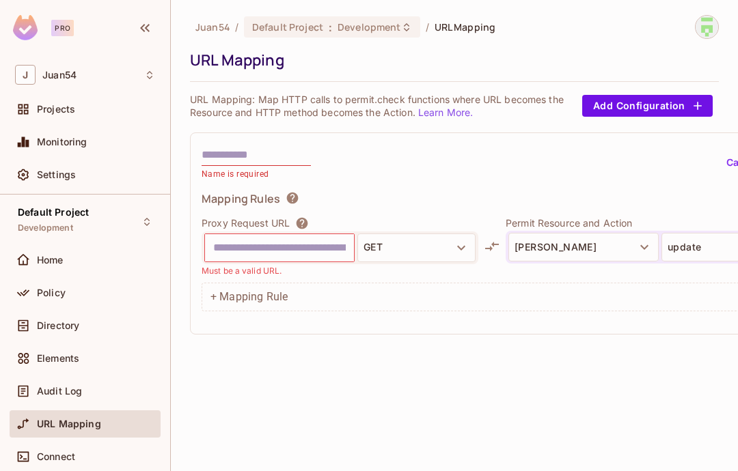
click at [141, 68] on div "J Juan54" at bounding box center [85, 75] width 140 height 20
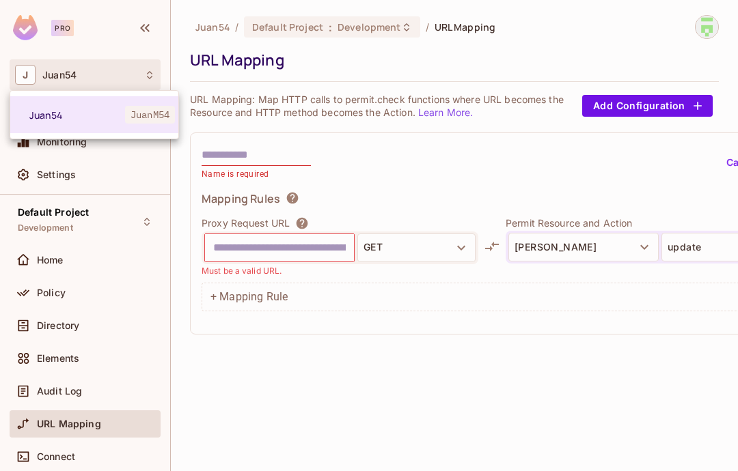
click at [29, 238] on div at bounding box center [369, 235] width 738 height 471
